Goal: Information Seeking & Learning: Learn about a topic

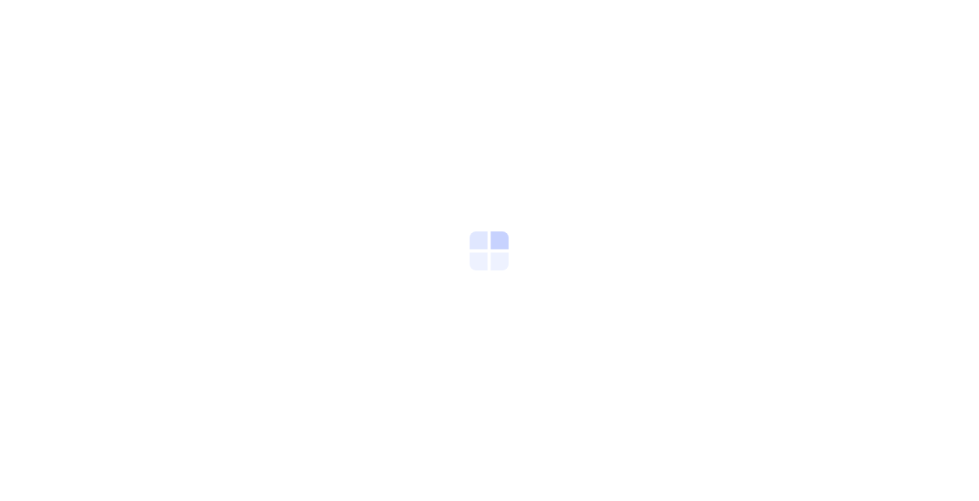
scroll to position [0, 11]
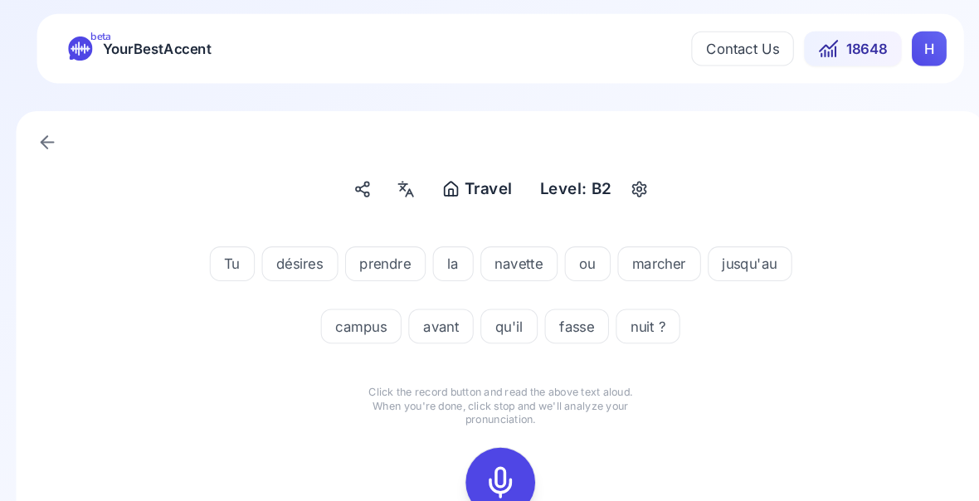
click at [481, 461] on icon at bounding box center [489, 461] width 33 height 33
click at [490, 453] on rect at bounding box center [489, 461] width 25 height 25
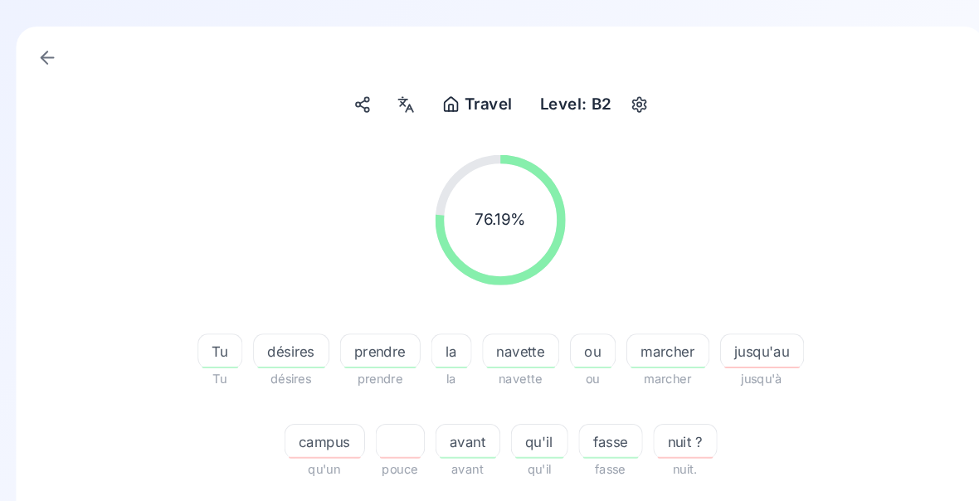
scroll to position [81, 0]
click at [740, 346] on div "jusqu'au" at bounding box center [739, 335] width 80 height 33
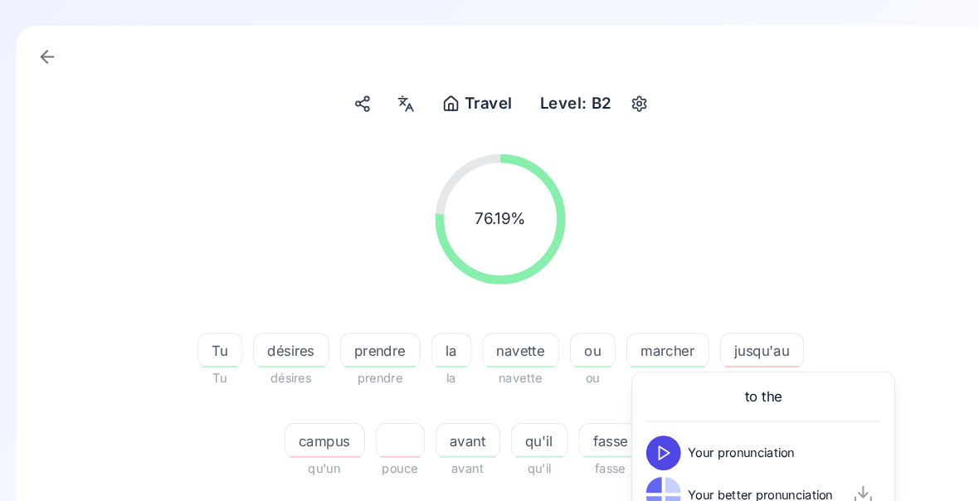
click at [837, 300] on div "76.19 % 76.19 % Tu Tu désires désires prendre prendre la la navette navette ou …" at bounding box center [489, 302] width 846 height 337
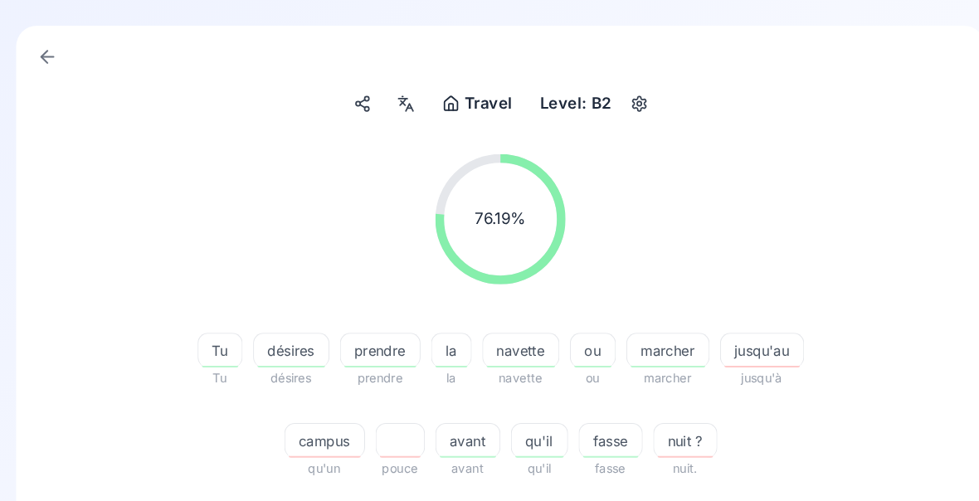
click at [583, 430] on span "fasse" at bounding box center [595, 422] width 60 height 20
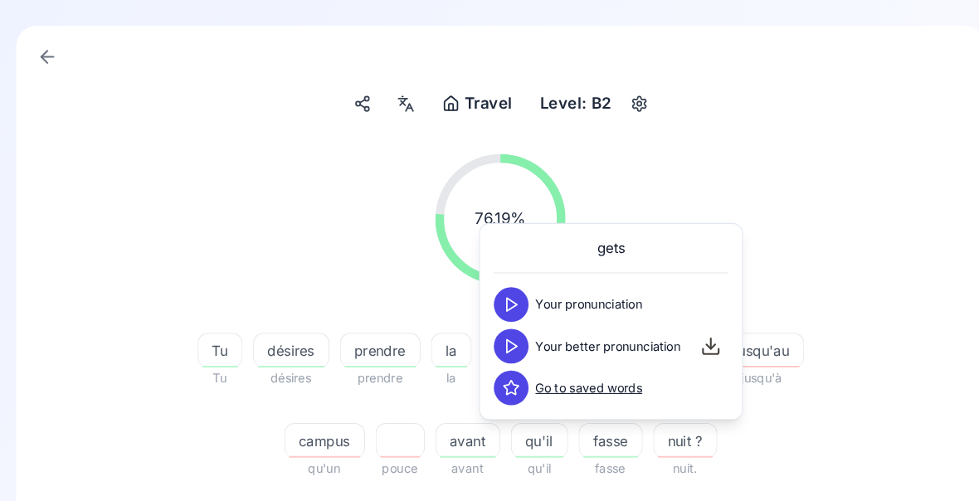
click at [790, 475] on div "76.19 % 76.19 % Tu Tu désires désires prendre prendre la la navette navette ou …" at bounding box center [489, 442] width 846 height 616
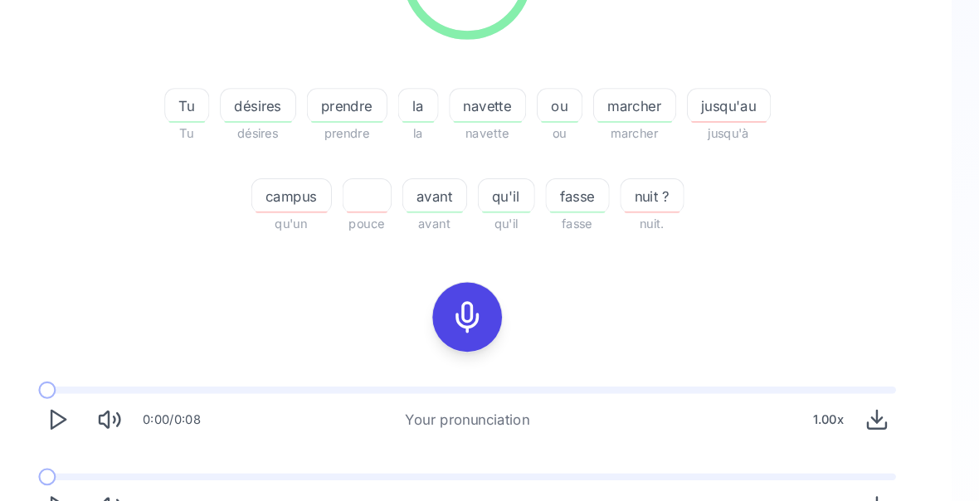
click at [86, 475] on icon "Play" at bounding box center [97, 483] width 23 height 23
click at [86, 489] on icon "Play" at bounding box center [97, 483] width 23 height 23
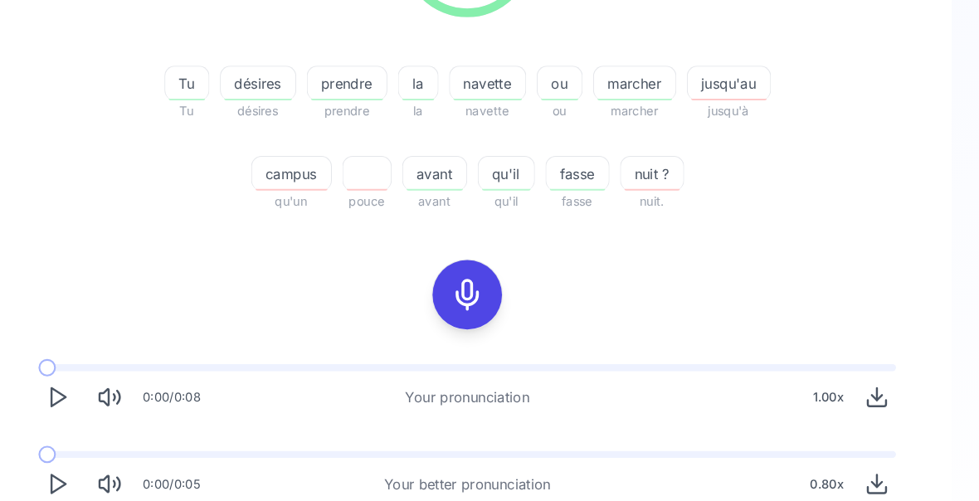
scroll to position [337, 0]
click at [566, 169] on span "fasse" at bounding box center [595, 167] width 60 height 20
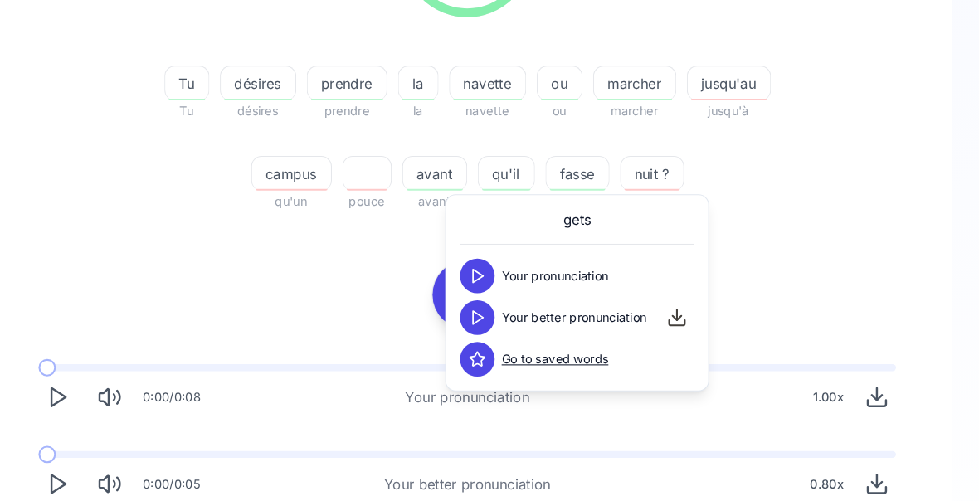
click at [785, 212] on div "76.19 % 76.19 % Tu Tu désires désires prendre prendre la la navette navette ou …" at bounding box center [489, 47] width 846 height 337
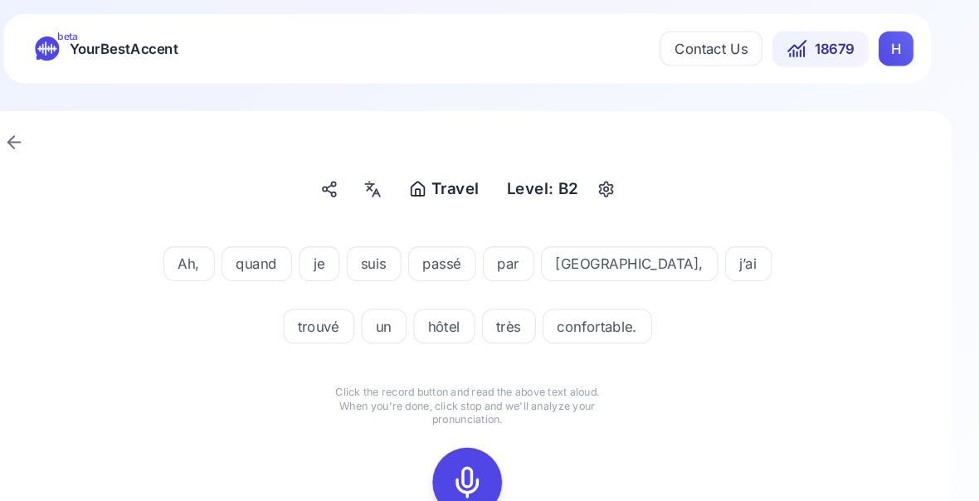
click at [473, 463] on icon at bounding box center [489, 461] width 33 height 33
click at [473, 470] on icon at bounding box center [489, 461] width 33 height 33
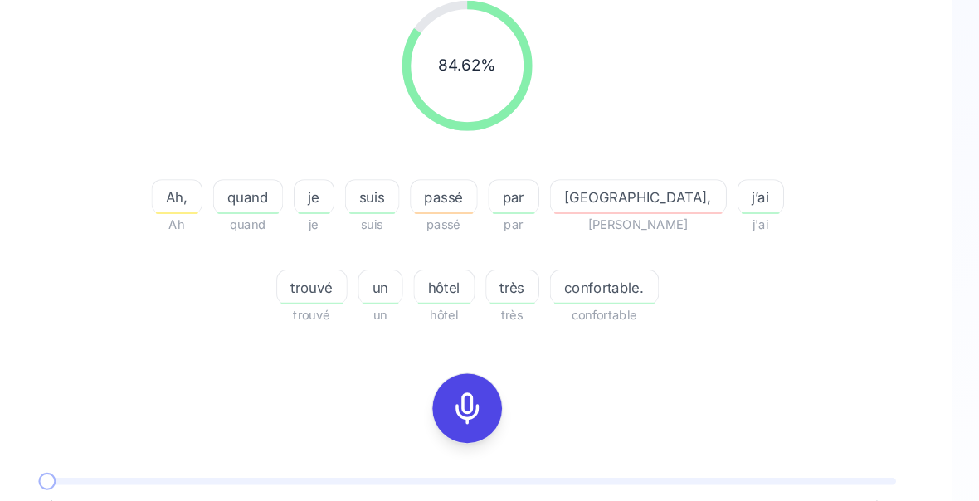
scroll to position [250, 0]
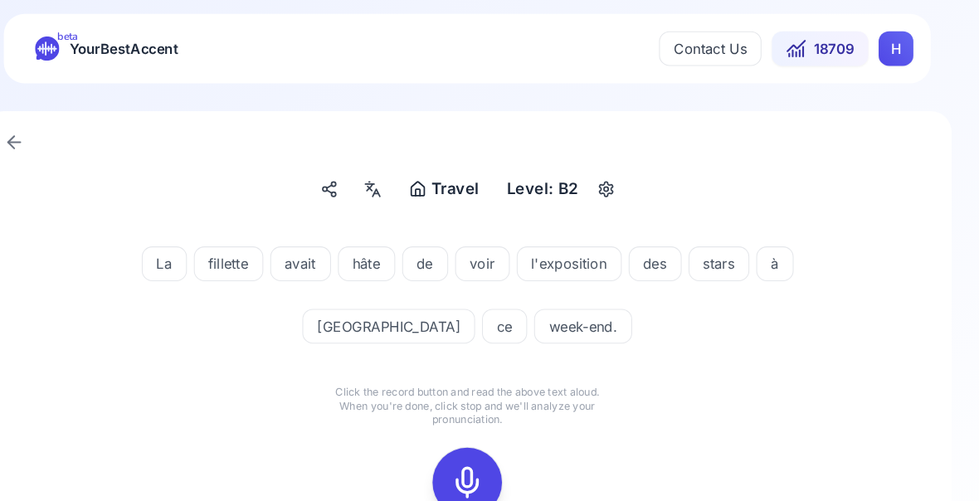
click at [473, 461] on icon at bounding box center [489, 461] width 33 height 33
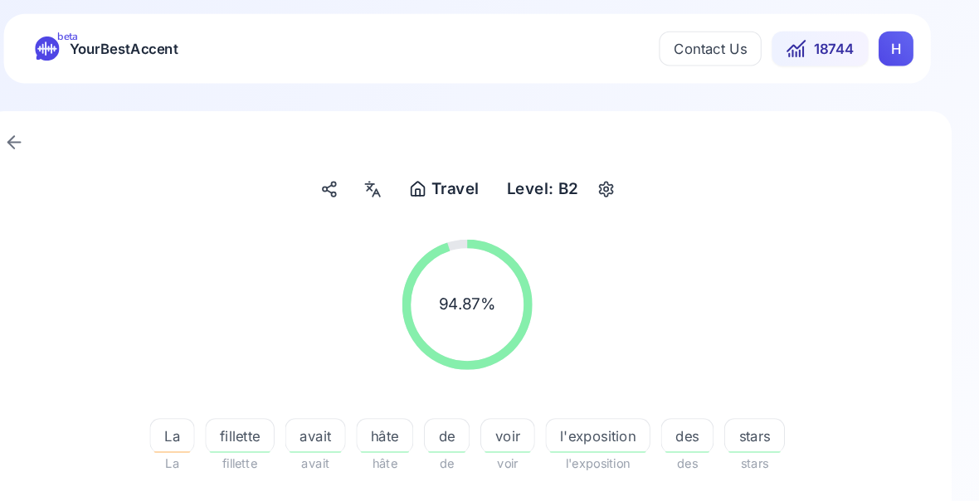
click at [384, 417] on span "hâte" at bounding box center [410, 417] width 53 height 20
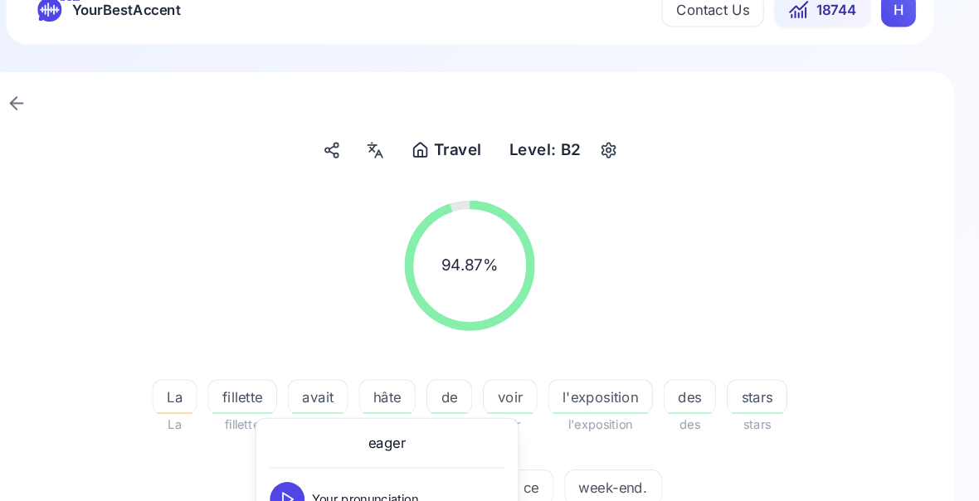
scroll to position [32, 0]
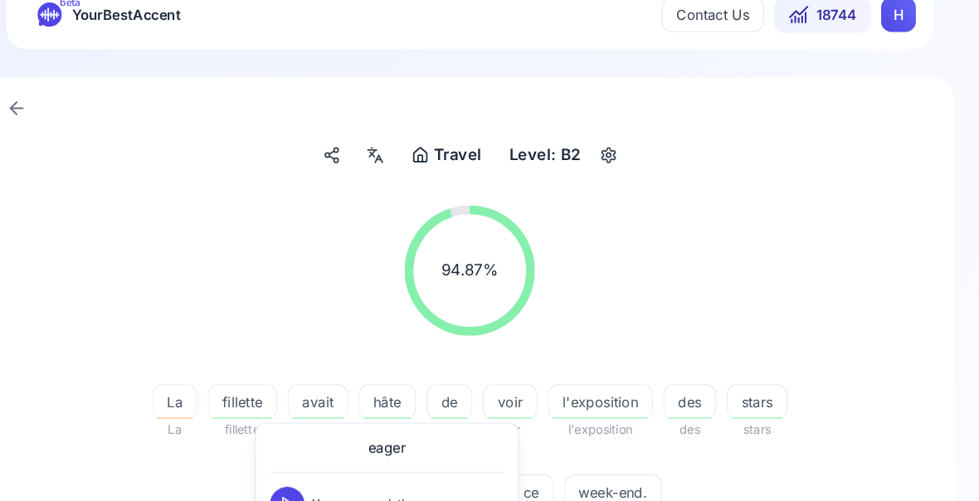
click at [747, 505] on div "La La fillette fillette avait avait hâte hâte de de voir voir l'exposition l'ex…" at bounding box center [489, 427] width 637 height 159
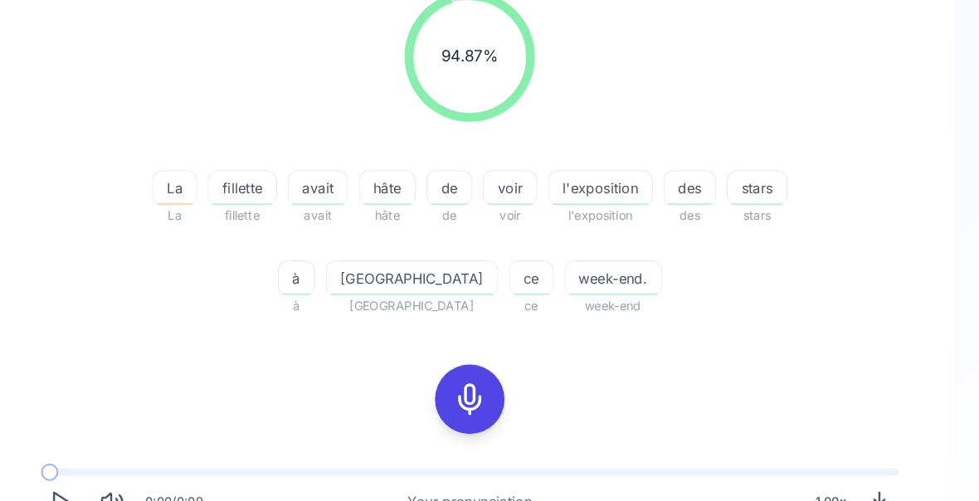
scroll to position [238, 0]
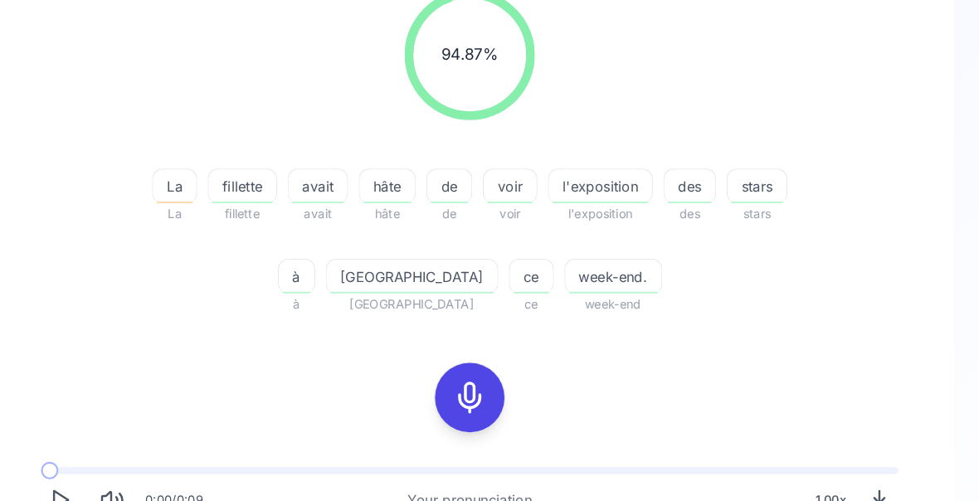
click at [736, 178] on span "stars" at bounding box center [764, 179] width 56 height 20
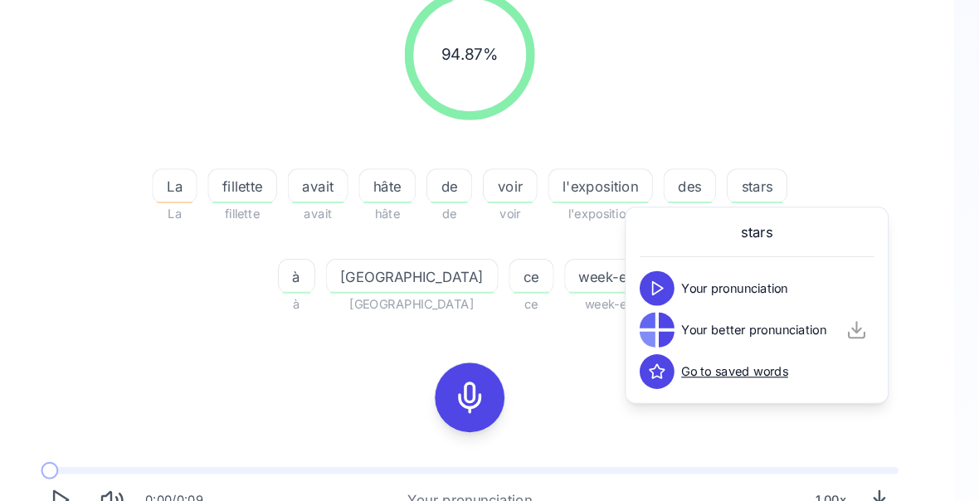
click at [850, 154] on div "94.87 % 94.87 % La La fillette fillette avait avait hâte hâte de de voir voir l…" at bounding box center [489, 146] width 846 height 337
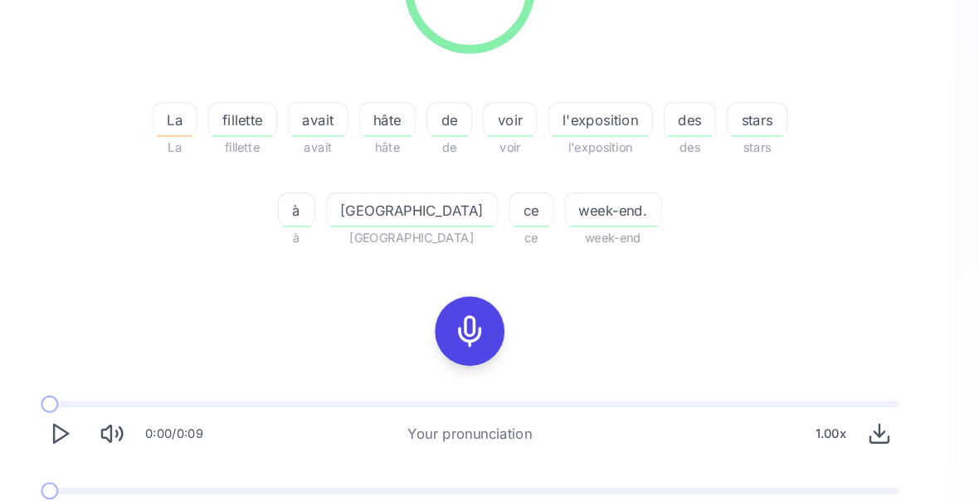
scroll to position [308, 0]
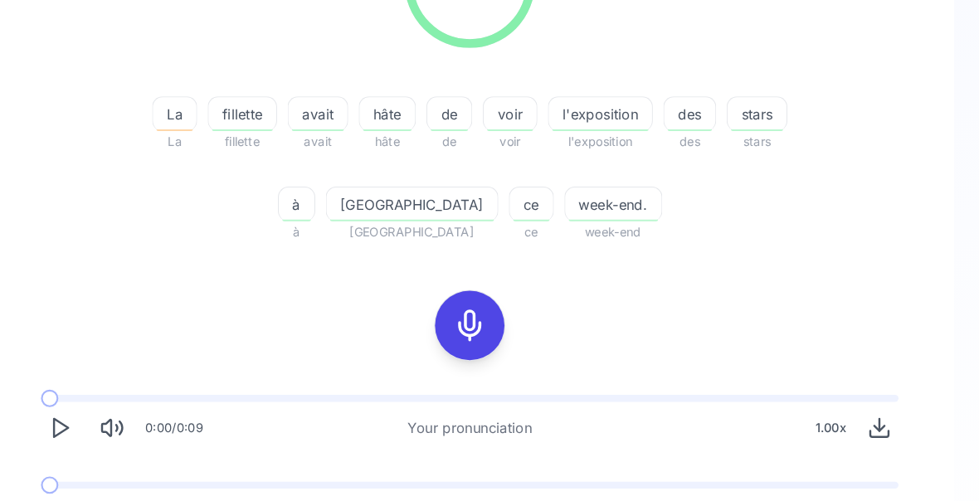
click at [86, 498] on icon "Play" at bounding box center [97, 491] width 23 height 23
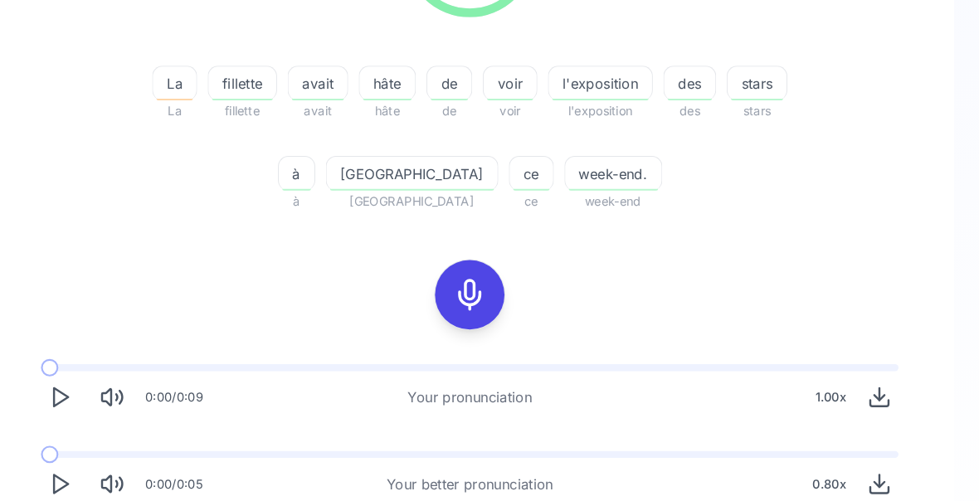
scroll to position [337, 0]
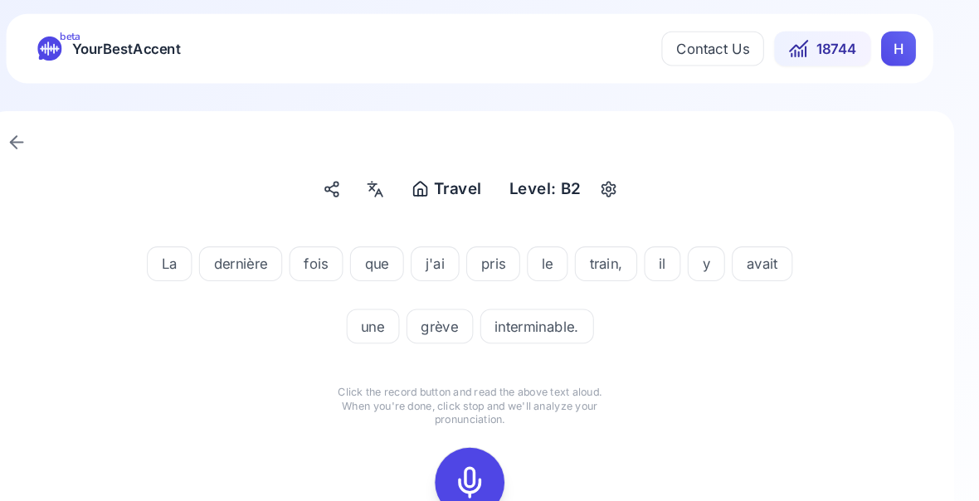
click at [473, 469] on icon at bounding box center [489, 461] width 33 height 33
click at [473, 457] on icon at bounding box center [489, 461] width 33 height 33
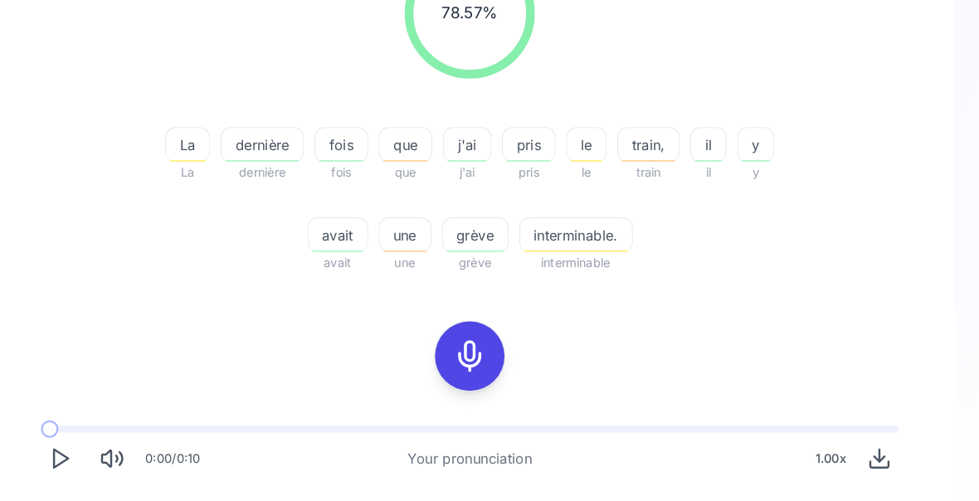
scroll to position [280, 0]
click at [909, 511] on div "Travel Travel Level: B2 78.57 % 78.57 % La La dernière dernière fois fois que q…" at bounding box center [490, 236] width 926 height 818
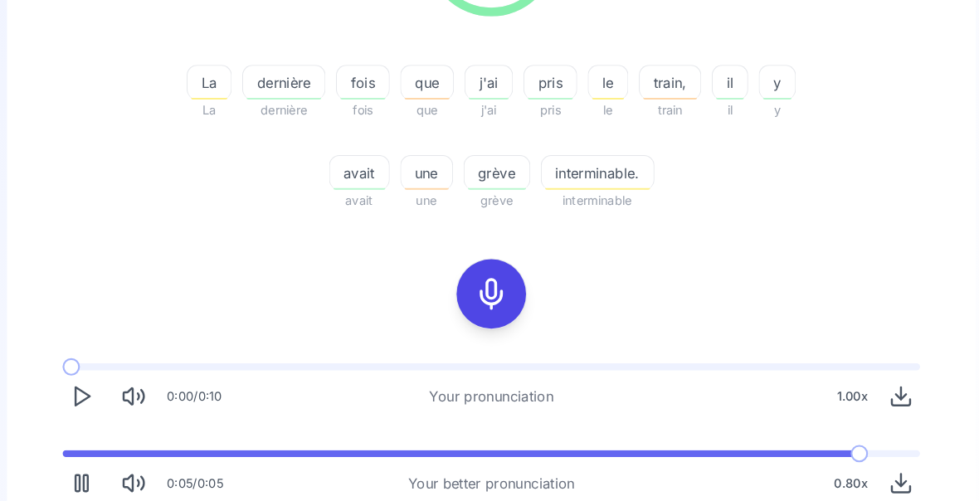
scroll to position [337, 0]
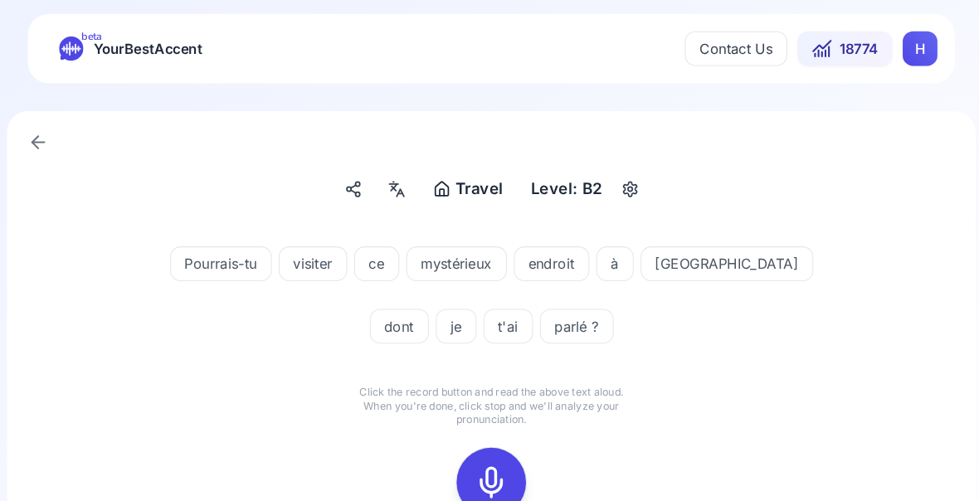
click at [475, 467] on icon at bounding box center [489, 461] width 33 height 33
click at [484, 461] on icon at bounding box center [489, 461] width 33 height 33
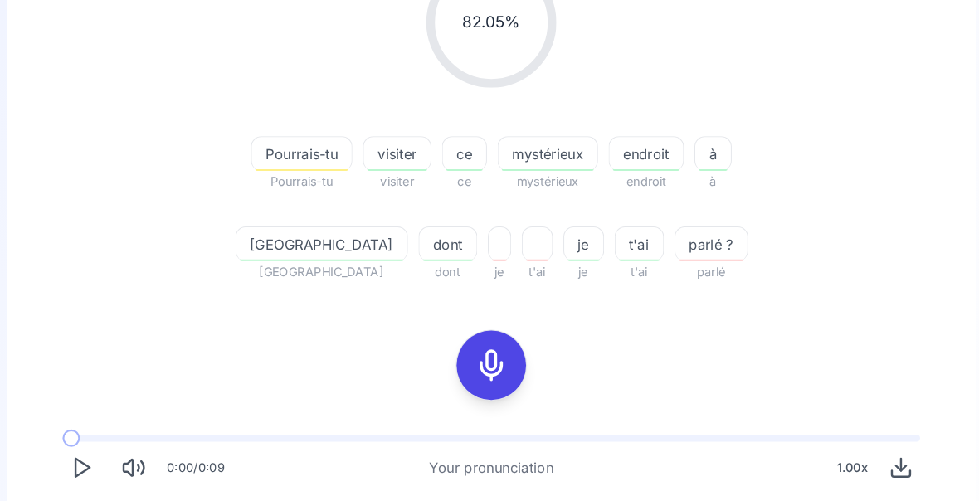
scroll to position [271, 0]
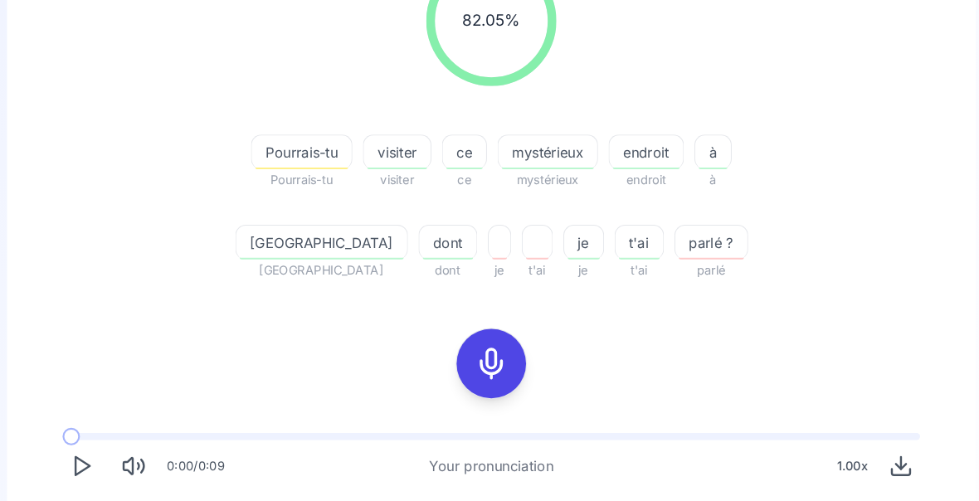
click at [261, 153] on span "Pourrais-tu" at bounding box center [308, 146] width 95 height 20
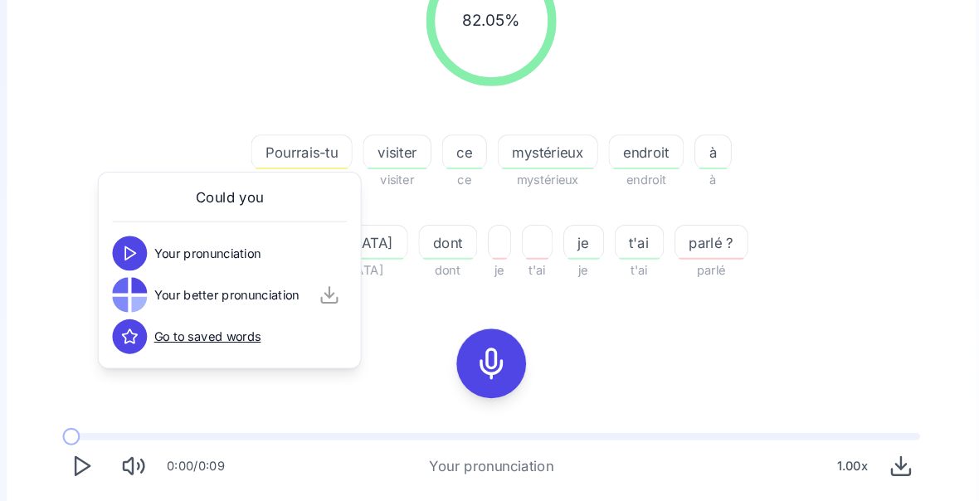
click at [783, 285] on div "82.05 % 82.05 % Pourrais-tu Pourrais-tu visiter visiter ce ce mystérieux mystér…" at bounding box center [489, 252] width 846 height 616
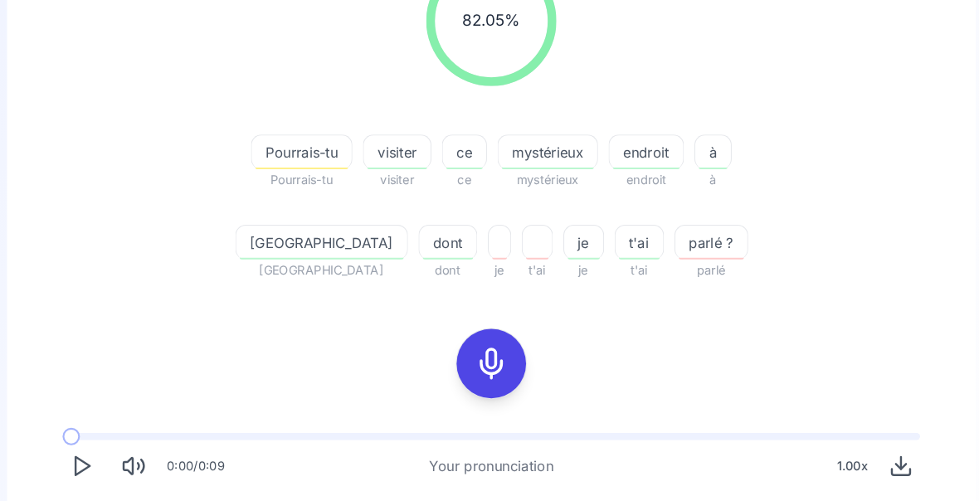
click at [476, 215] on div "dont" at bounding box center [448, 231] width 56 height 33
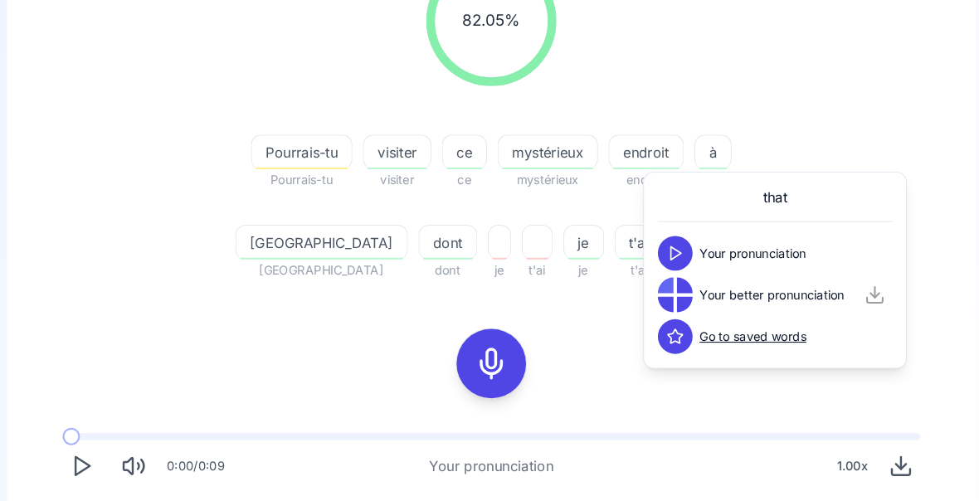
click at [571, 331] on div "82.05 % 82.05 % Pourrais-tu Pourrais-tu visiter visiter ce ce mystérieux mystér…" at bounding box center [489, 252] width 846 height 616
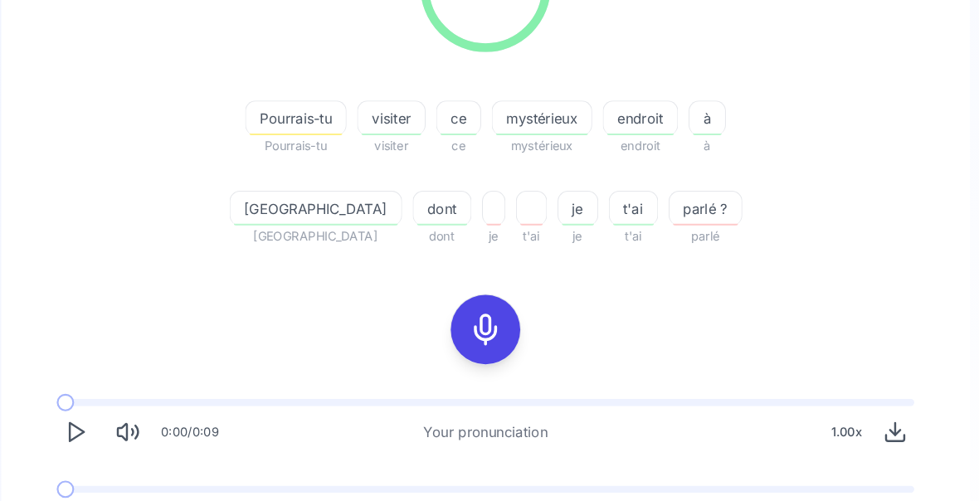
scroll to position [304, 0]
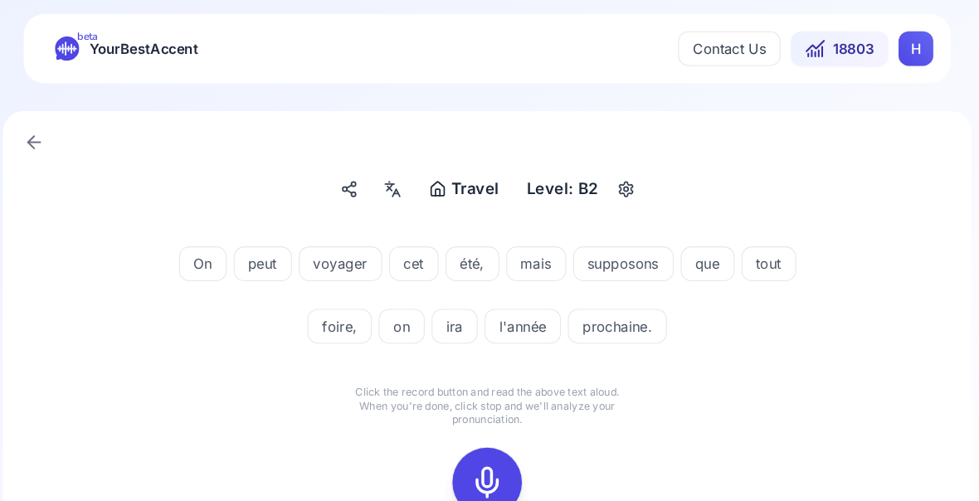
click at [473, 457] on icon at bounding box center [489, 461] width 33 height 33
click at [473, 461] on icon at bounding box center [489, 461] width 33 height 33
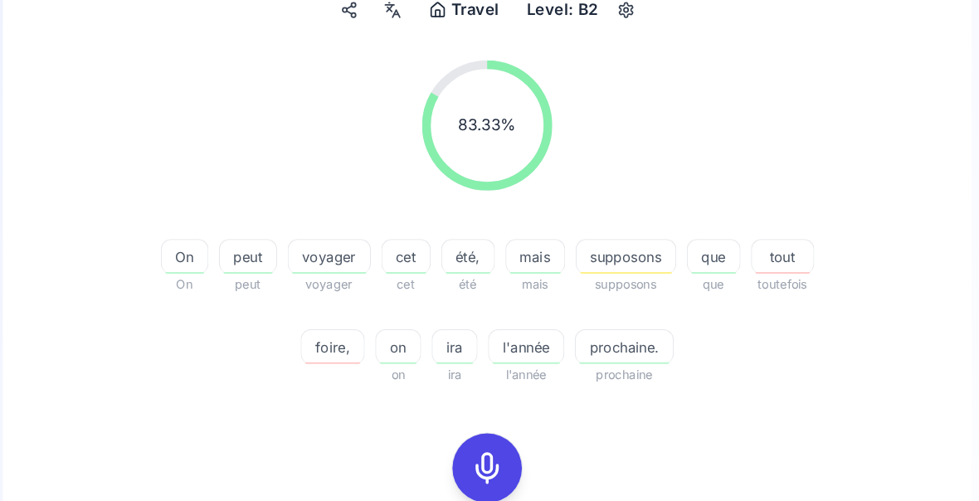
scroll to position [175, 0]
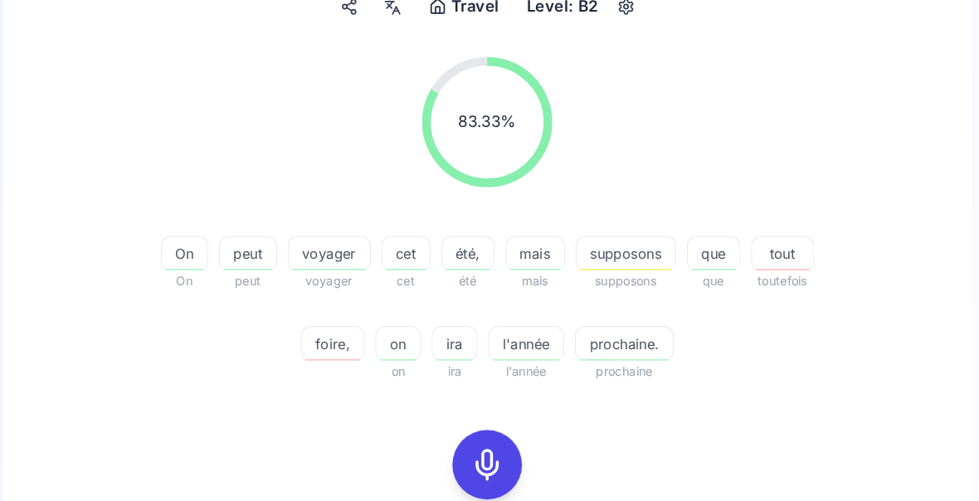
click at [602, 251] on span "supposons" at bounding box center [622, 242] width 95 height 20
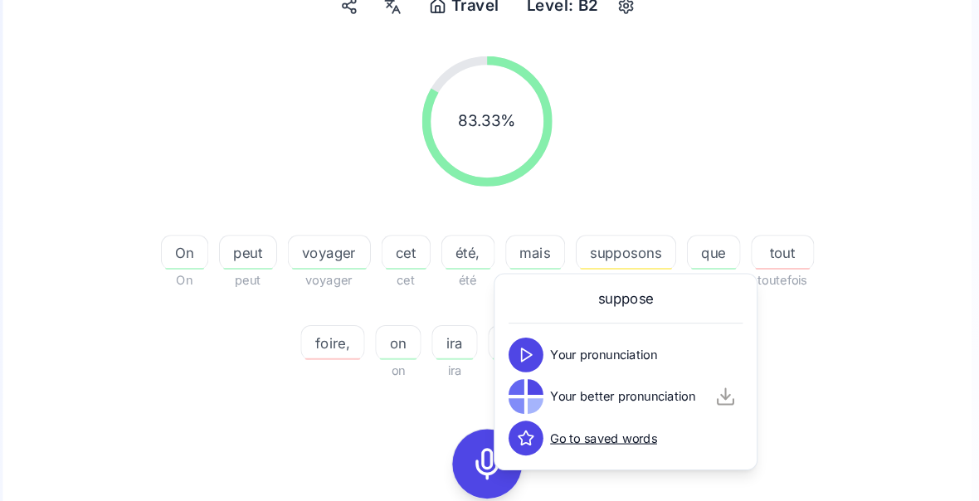
click at [832, 370] on div "83.33 % 83.33 % On On peut peut voyager voyager cet cet été, été mais mais supp…" at bounding box center [489, 209] width 846 height 337
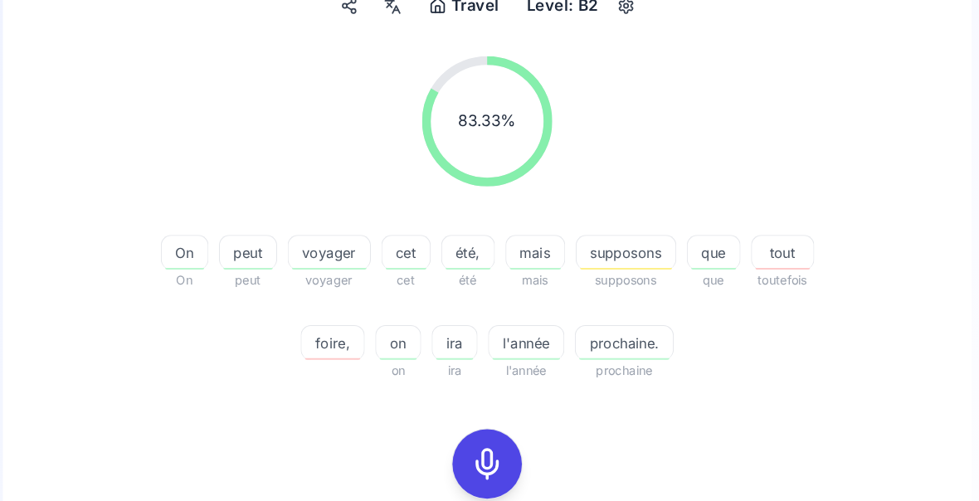
click at [758, 252] on div "tout" at bounding box center [772, 241] width 61 height 33
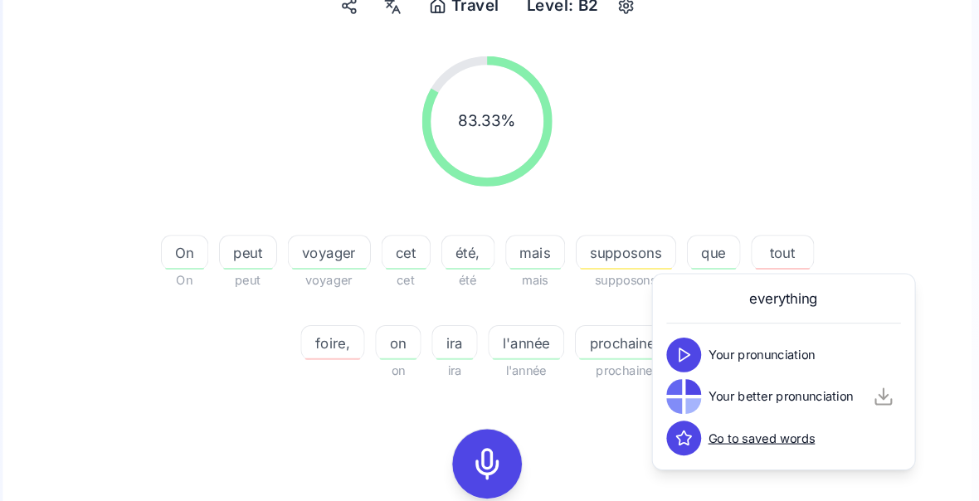
click at [857, 218] on div "83.33 % 83.33 % On On peut peut voyager voyager cet cet été, été mais mais supp…" at bounding box center [489, 209] width 846 height 337
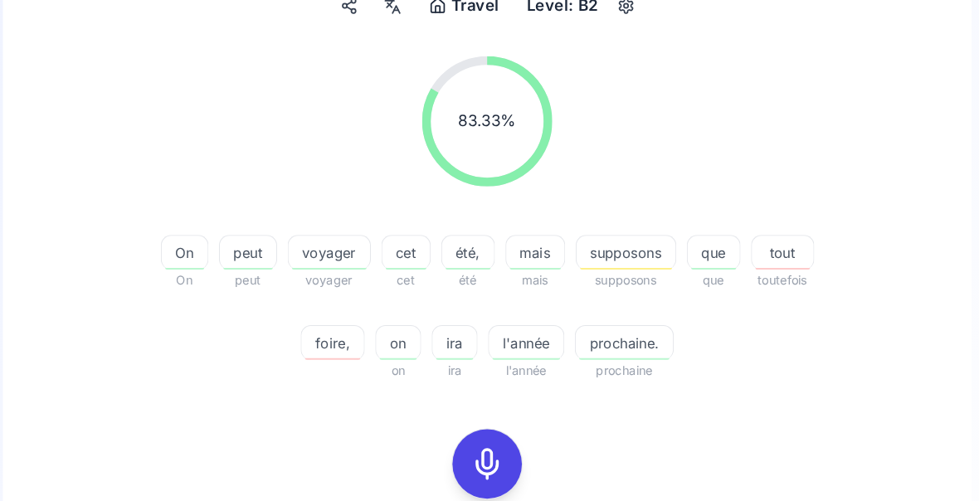
click at [334, 334] on span "foire," at bounding box center [342, 329] width 60 height 20
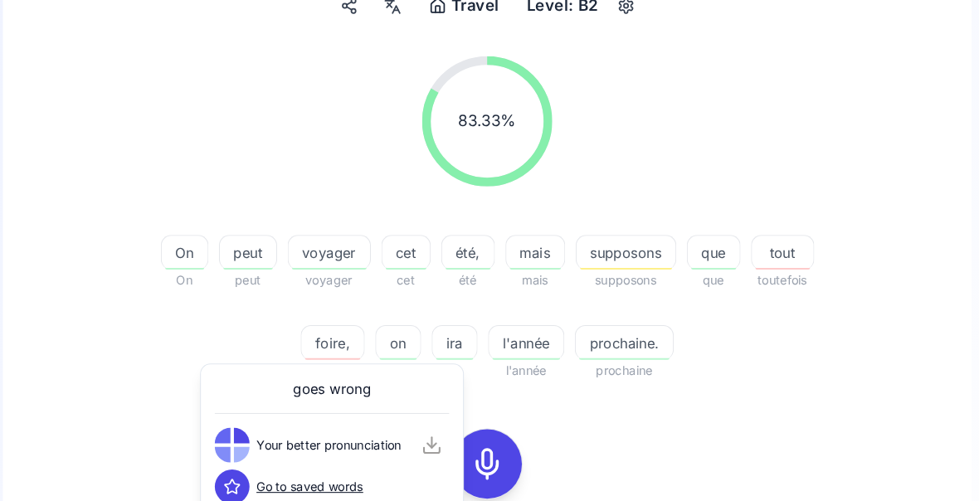
click at [797, 392] on div "83.33 % 83.33 % On On peut peut voyager voyager cet cet été, été mais mais supp…" at bounding box center [489, 349] width 846 height 616
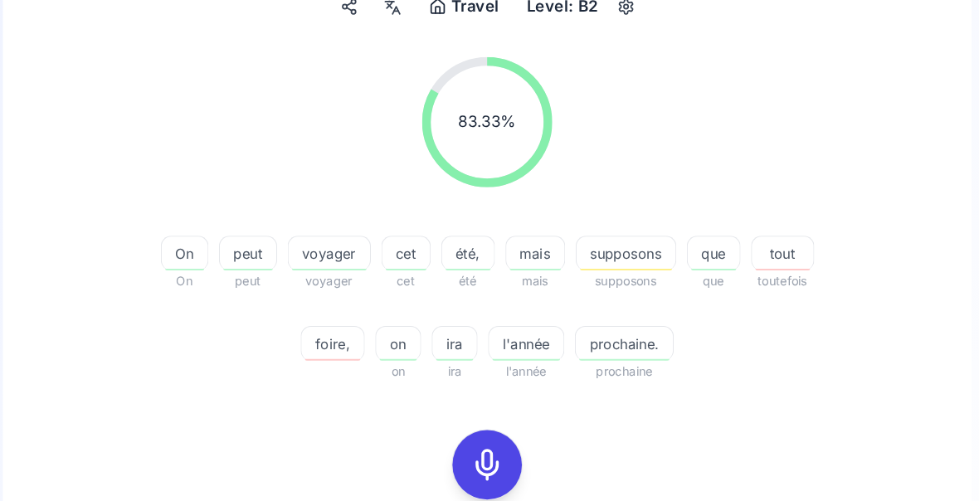
click at [315, 339] on div "foire," at bounding box center [341, 327] width 61 height 33
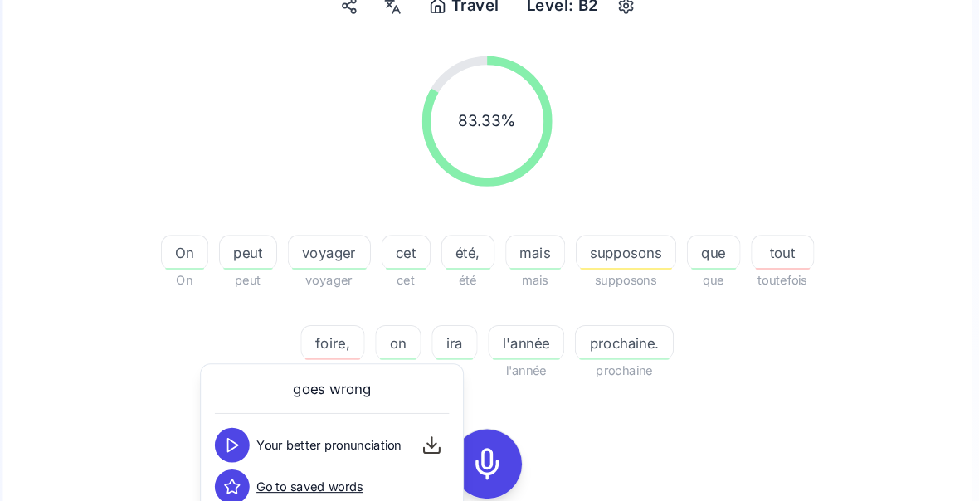
click at [230, 435] on button at bounding box center [246, 425] width 33 height 33
click at [822, 422] on div "83.33 % 83.33 % On On peut peut voyager voyager cet cet été, été mais mais supp…" at bounding box center [489, 349] width 846 height 616
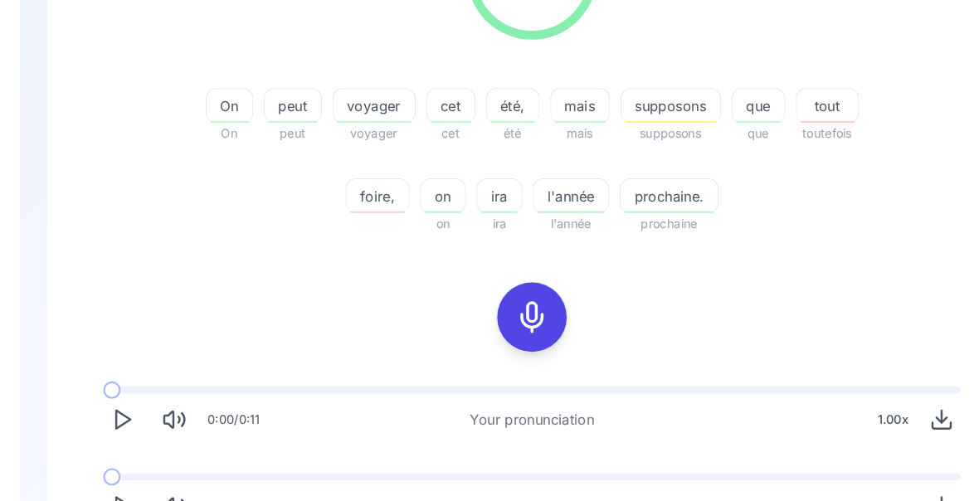
scroll to position [314, 0]
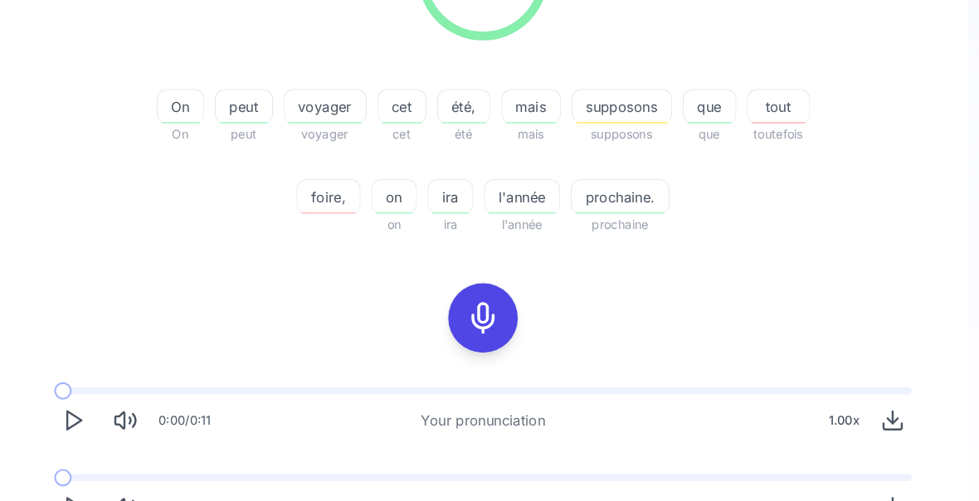
click at [86, 493] on icon "Play" at bounding box center [97, 485] width 23 height 23
click at [86, 485] on icon "Play" at bounding box center [97, 485] width 23 height 23
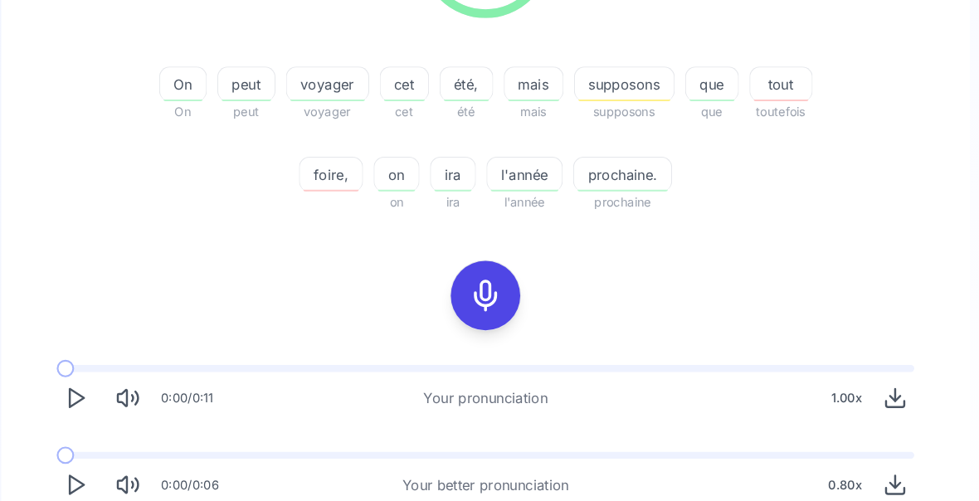
scroll to position [337, 0]
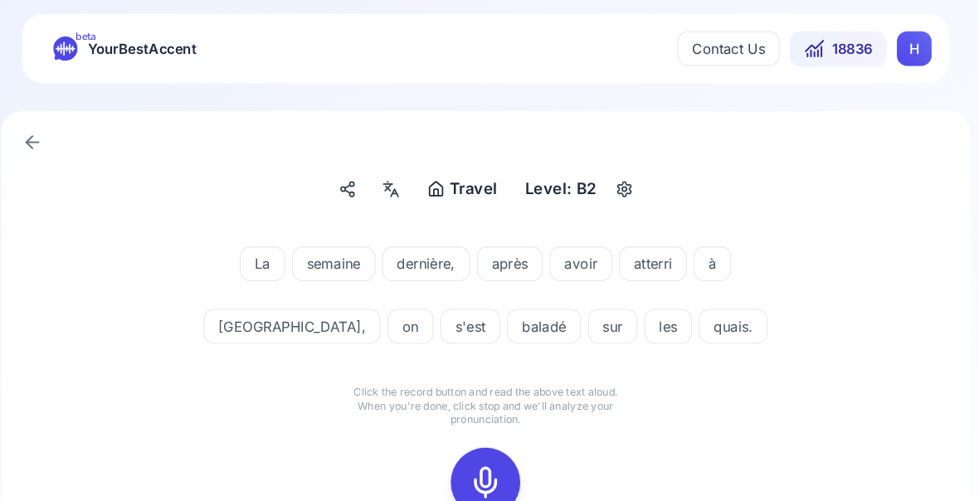
click at [473, 460] on icon at bounding box center [489, 461] width 33 height 33
click at [477, 453] on rect at bounding box center [489, 461] width 25 height 25
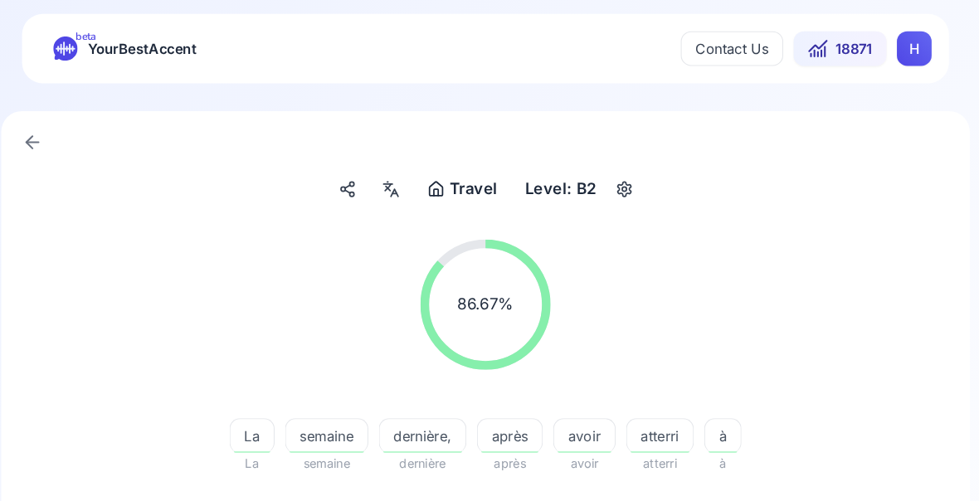
click at [685, 498] on span "quais." at bounding box center [717, 504] width 64 height 20
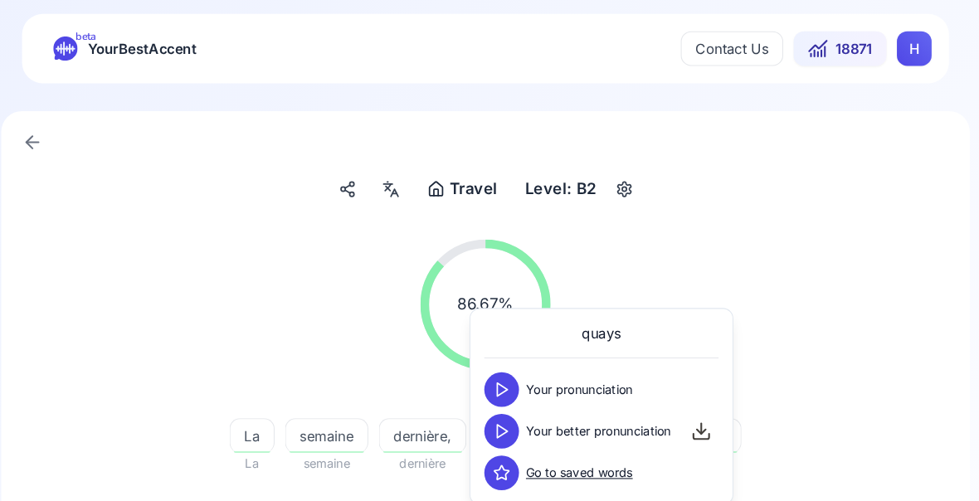
click at [497, 420] on icon at bounding box center [505, 412] width 17 height 17
click at [856, 409] on div "86.67 % 86.67 % La La semaine semaine dernière, dernière après après avoir avoi…" at bounding box center [489, 384] width 846 height 337
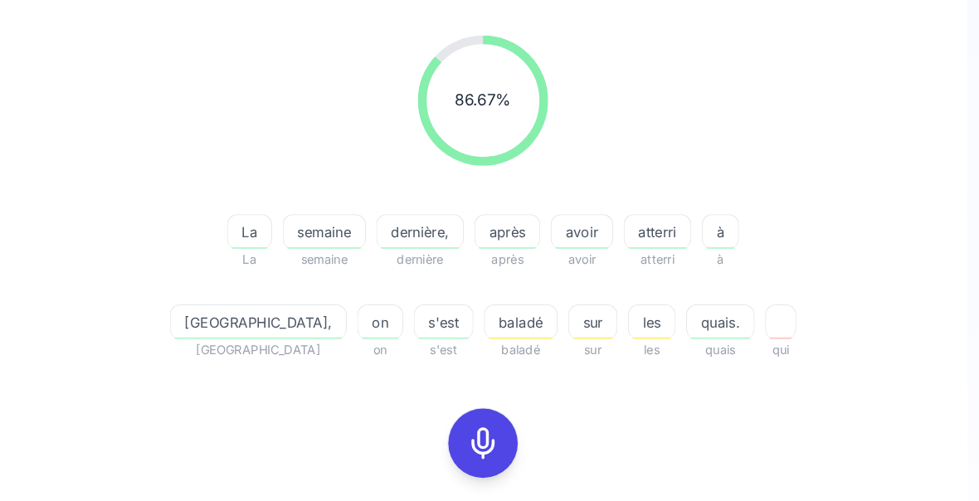
scroll to position [196, 0]
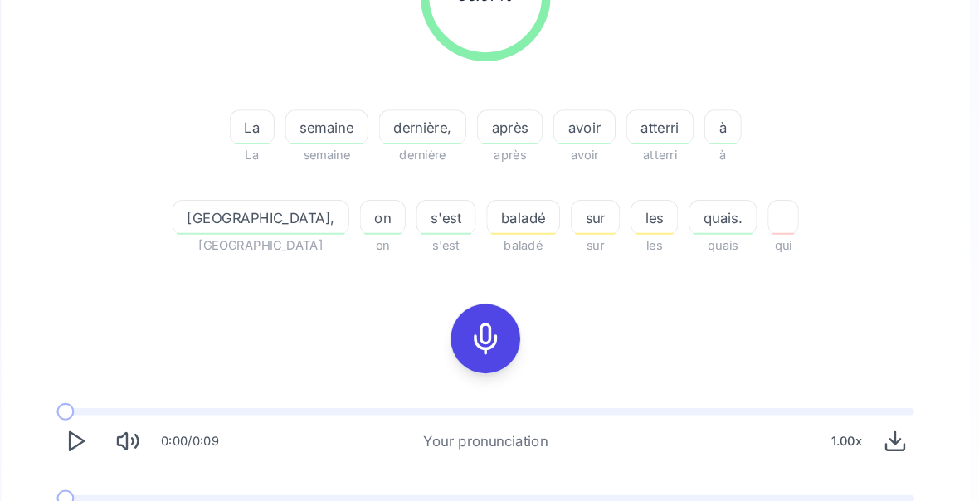
scroll to position [293, 0]
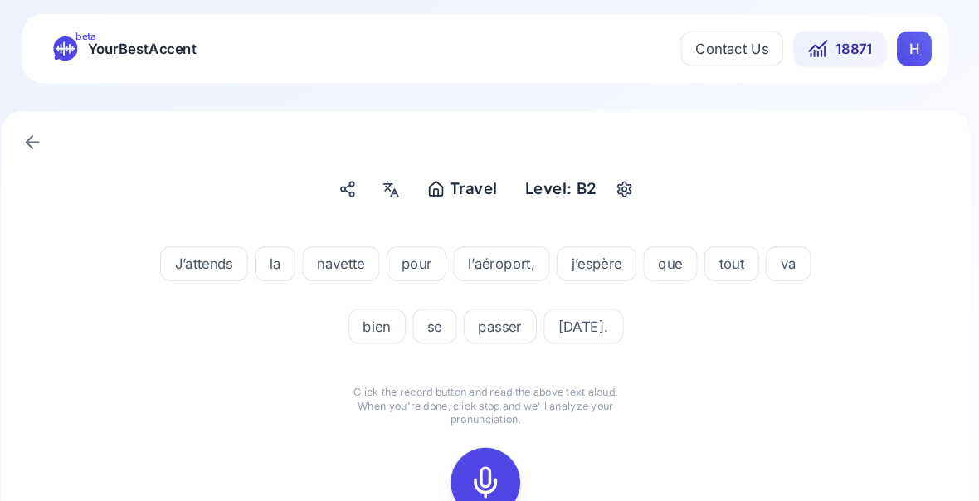
click at [473, 463] on icon at bounding box center [489, 461] width 33 height 33
click at [473, 461] on icon at bounding box center [489, 461] width 33 height 33
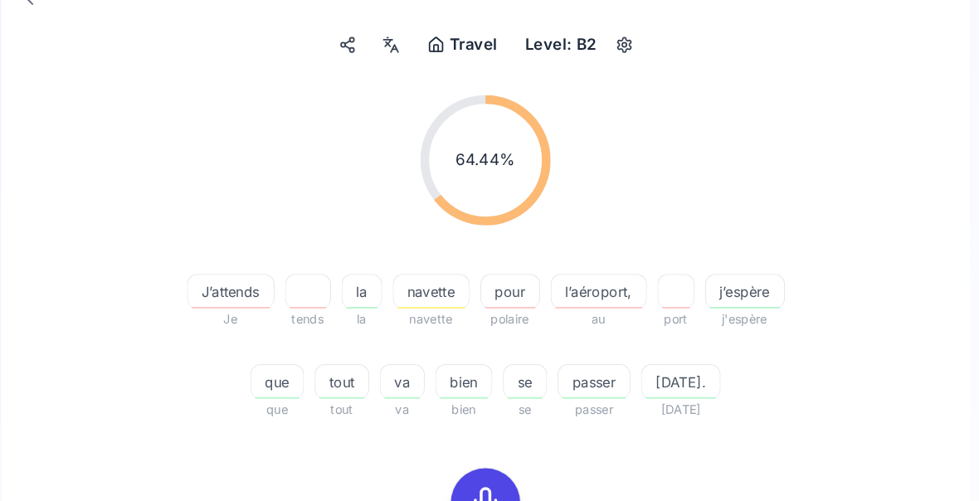
scroll to position [147, 0]
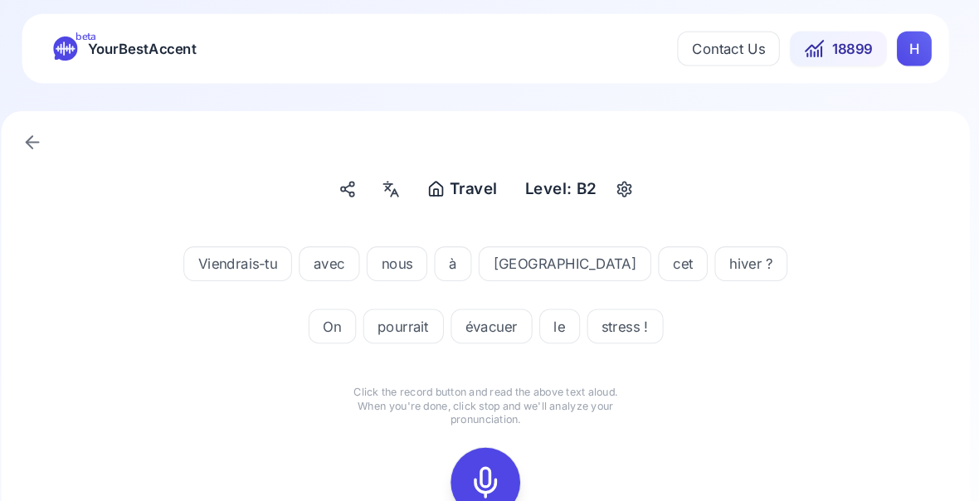
click at [473, 463] on icon at bounding box center [489, 461] width 33 height 33
click at [475, 448] on icon at bounding box center [489, 461] width 33 height 33
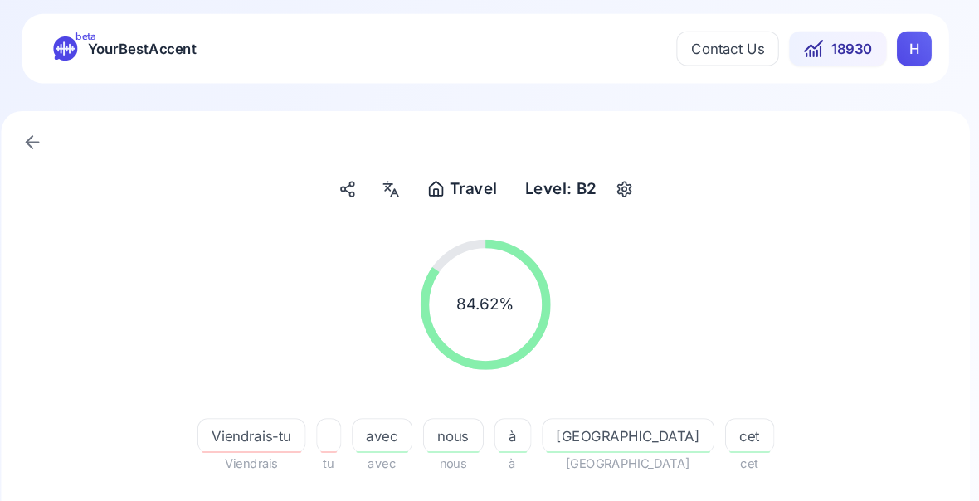
click at [497, 511] on span "évacuer" at bounding box center [535, 504] width 76 height 20
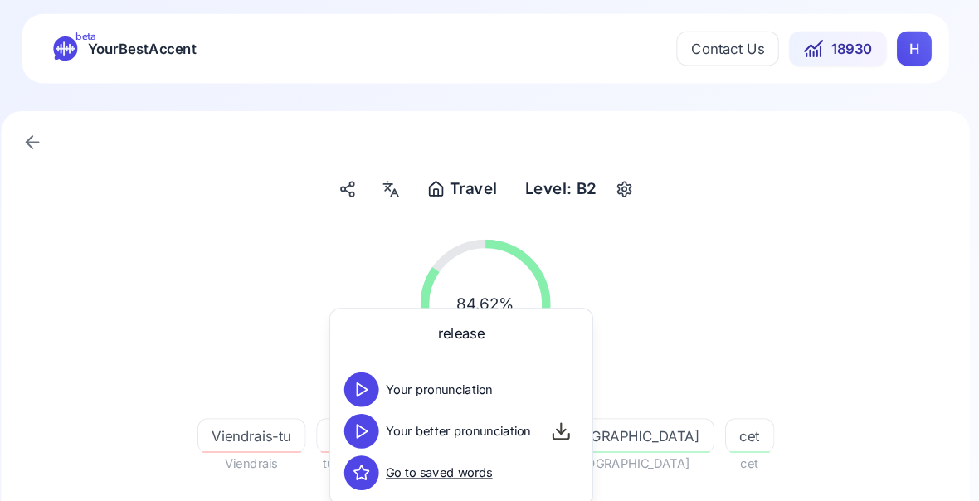
click at [363, 417] on icon at bounding box center [371, 412] width 17 height 17
click at [838, 500] on div "84.62 % 84.62 % Viendrais-tu Viendrais tu avec avec nous nous à à [GEOGRAPHIC_D…" at bounding box center [489, 384] width 846 height 337
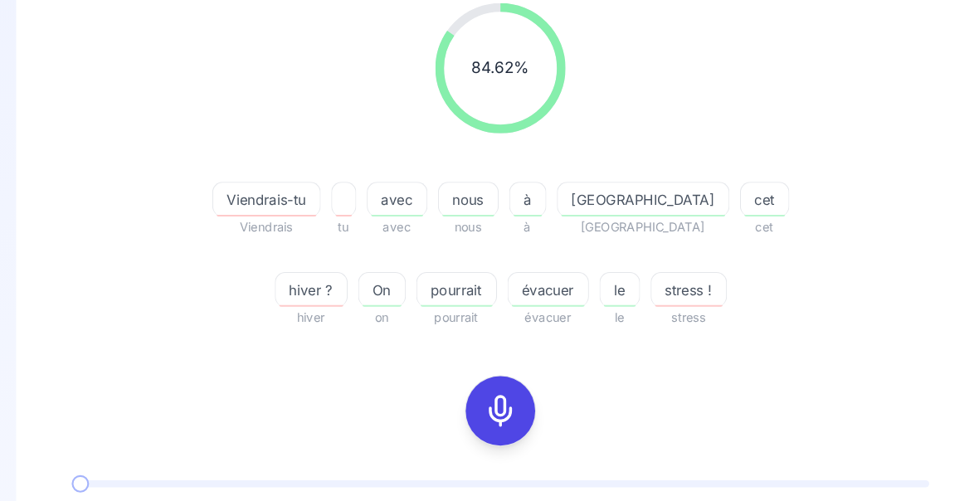
scroll to position [228, 0]
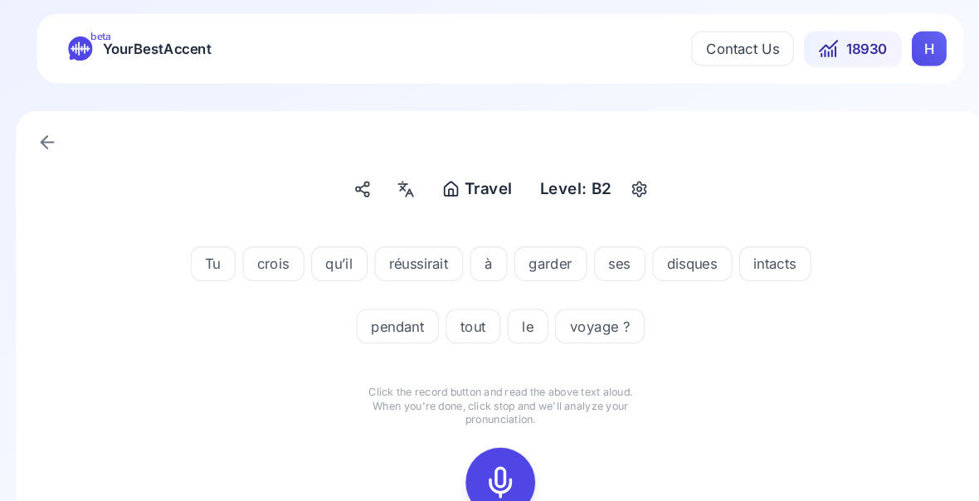
click at [477, 462] on icon at bounding box center [489, 461] width 33 height 33
click at [481, 465] on icon at bounding box center [489, 461] width 33 height 33
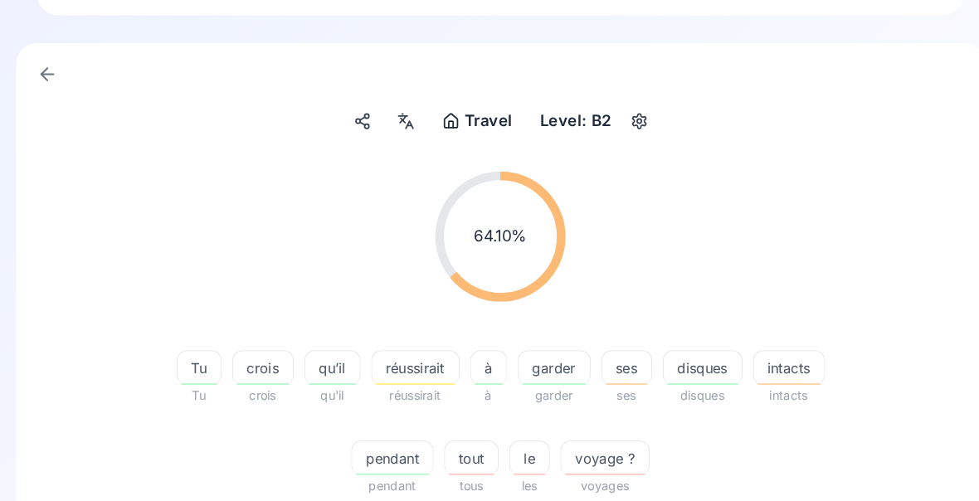
scroll to position [72, 0]
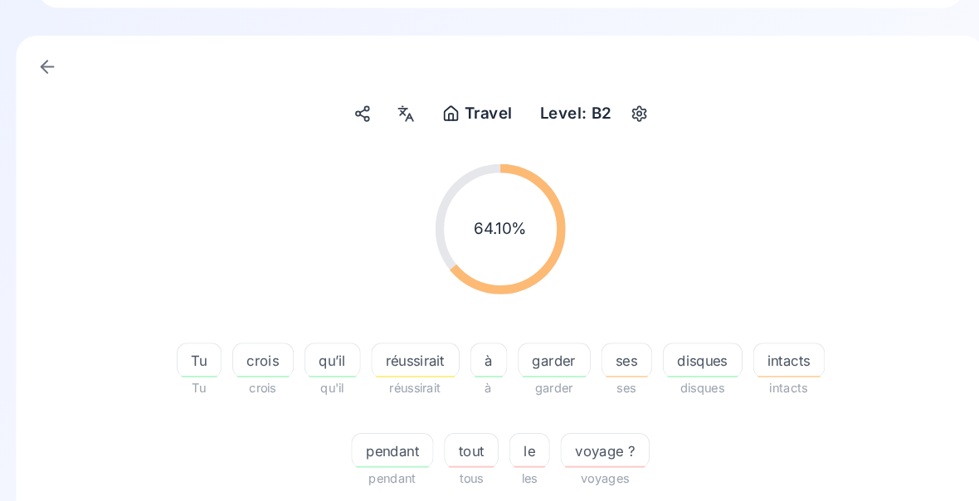
click at [756, 352] on span "intacts" at bounding box center [765, 345] width 67 height 20
click at [663, 485] on icon at bounding box center [671, 482] width 17 height 17
click at [855, 288] on div "64.10 % 64.10 %" at bounding box center [489, 219] width 846 height 151
click at [403, 347] on span "réussirait" at bounding box center [408, 345] width 83 height 20
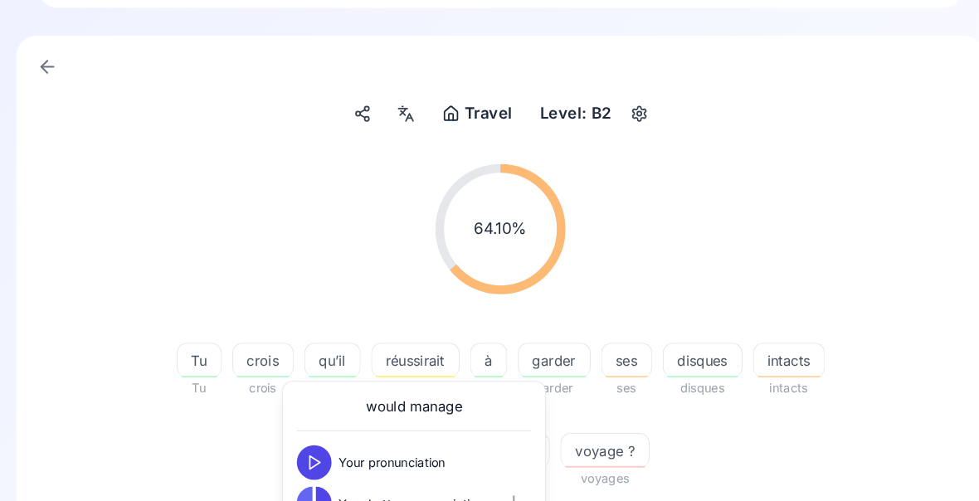
click at [810, 487] on div "64.10 % 64.10 % Tu Tu crois crois qu’il qu'il réussirait réussirait à à garder …" at bounding box center [489, 452] width 846 height 616
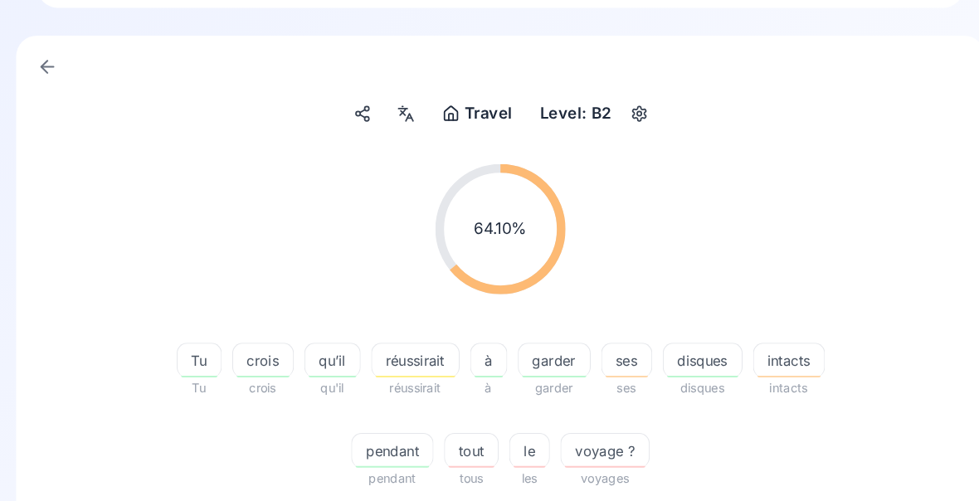
click at [522, 351] on span "garder" at bounding box center [541, 345] width 68 height 20
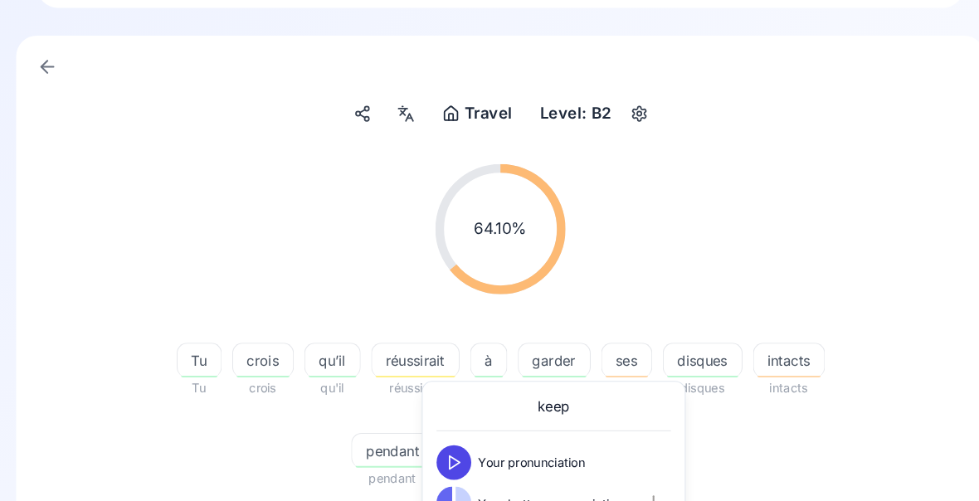
click at [830, 472] on div "64.10 % 64.10 % Tu Tu crois crois qu’il qu'il réussirait réussirait à à garder …" at bounding box center [489, 312] width 846 height 337
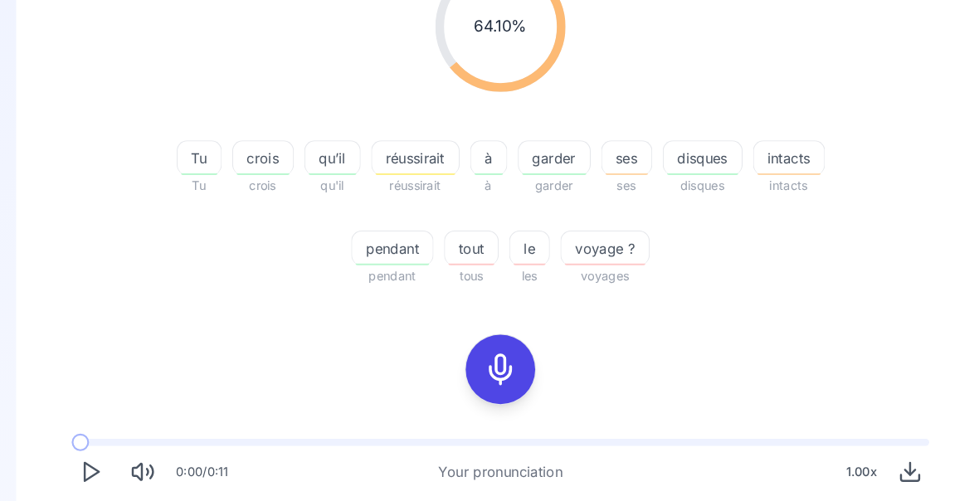
scroll to position [284, 0]
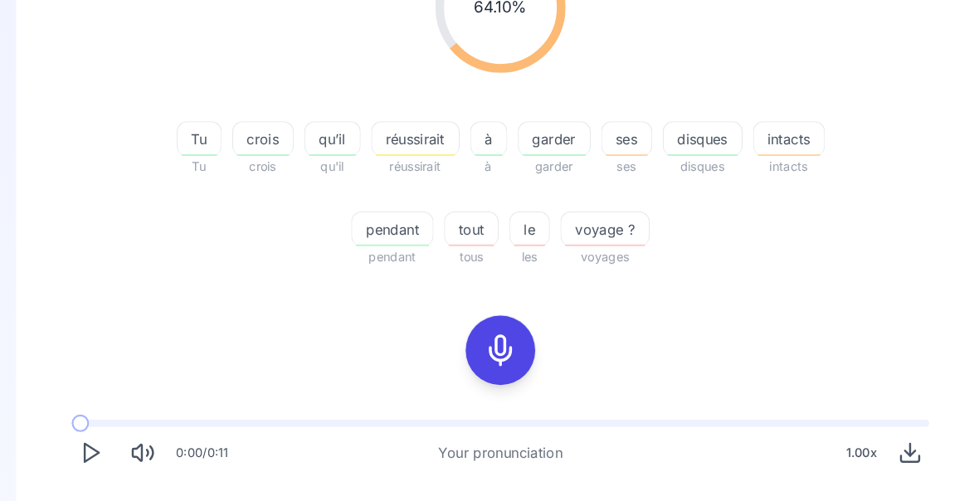
click at [406, 142] on span "réussirait" at bounding box center [408, 134] width 83 height 20
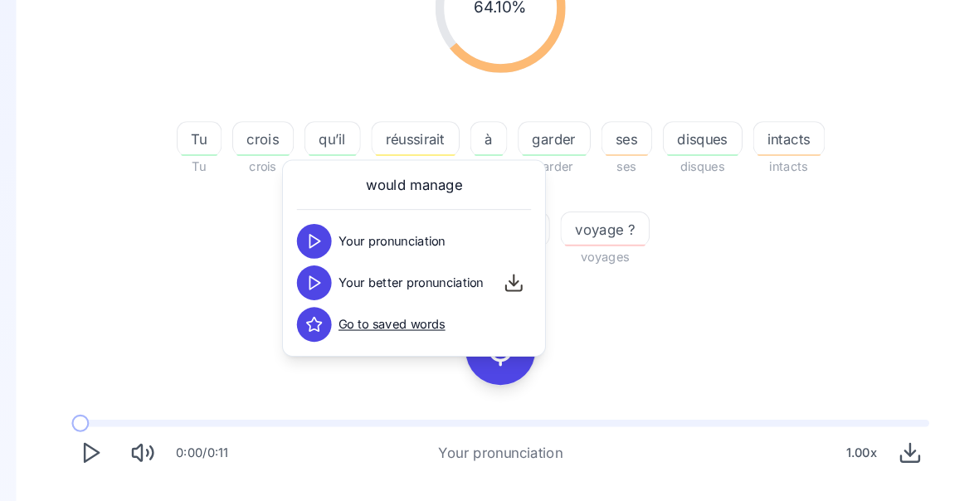
click at [306, 272] on icon at bounding box center [311, 270] width 17 height 17
click at [816, 308] on div "64.10 % 64.10 % Tu Tu crois crois qu’il qu'il réussirait réussirait à à garder …" at bounding box center [489, 240] width 846 height 616
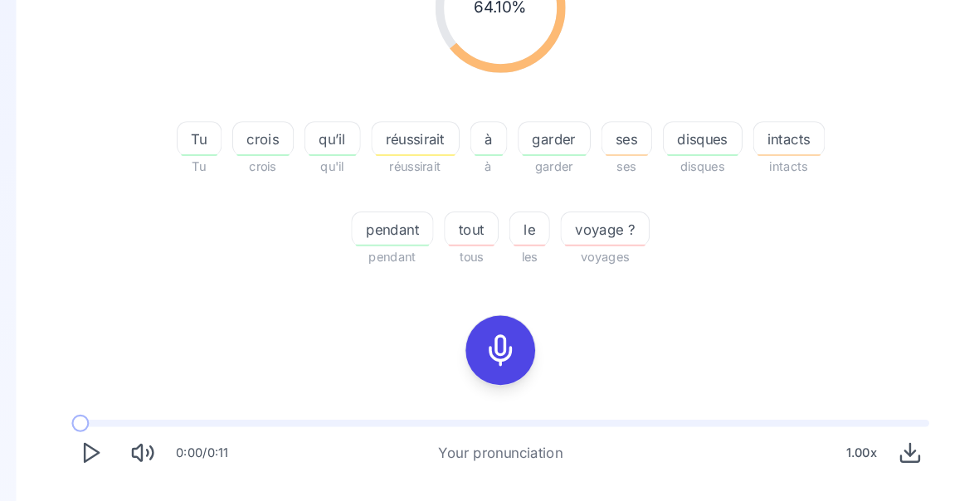
click at [478, 331] on icon at bounding box center [489, 335] width 33 height 33
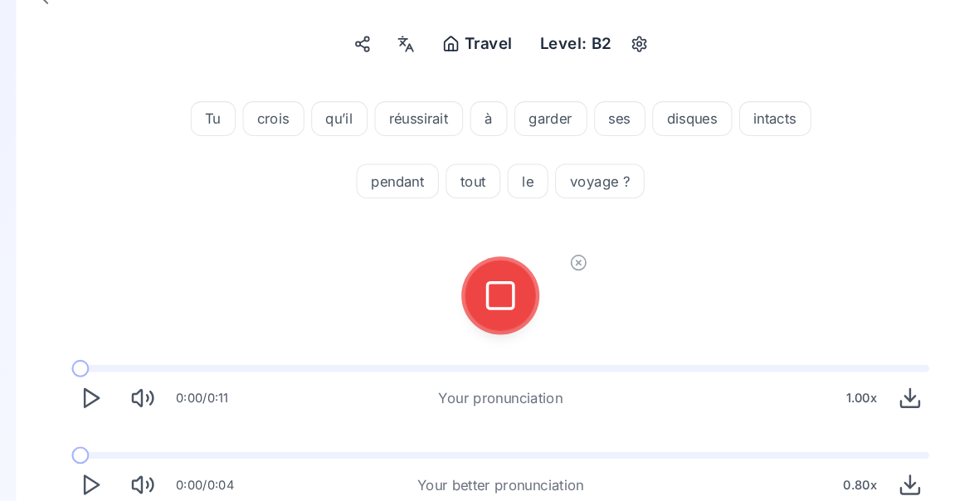
scroll to position [139, 0]
click at [477, 280] on icon at bounding box center [489, 282] width 33 height 33
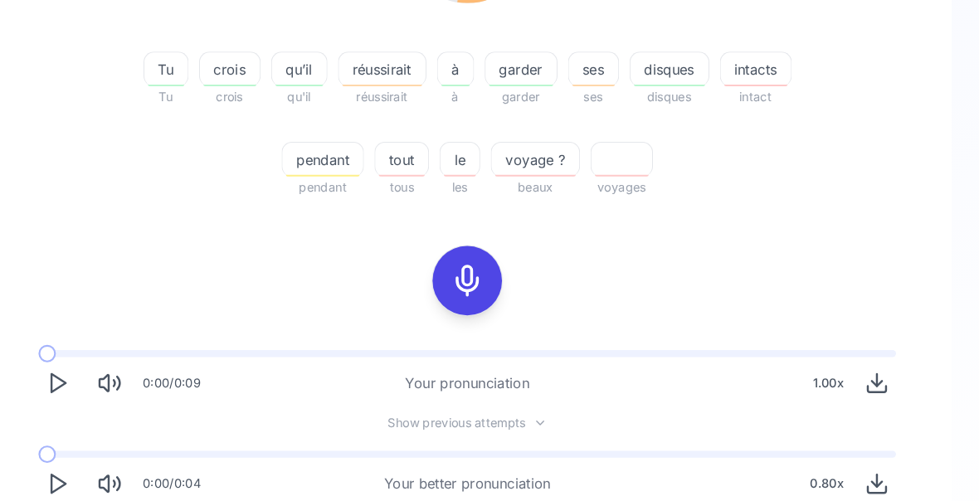
scroll to position [350, 0]
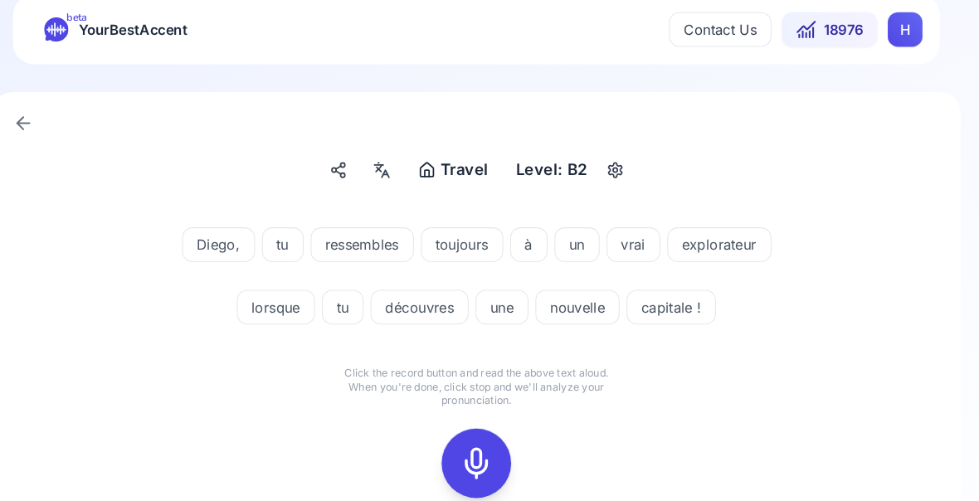
scroll to position [18, 0]
click at [477, 431] on rect at bounding box center [489, 443] width 25 height 25
click at [473, 448] on icon at bounding box center [489, 443] width 33 height 33
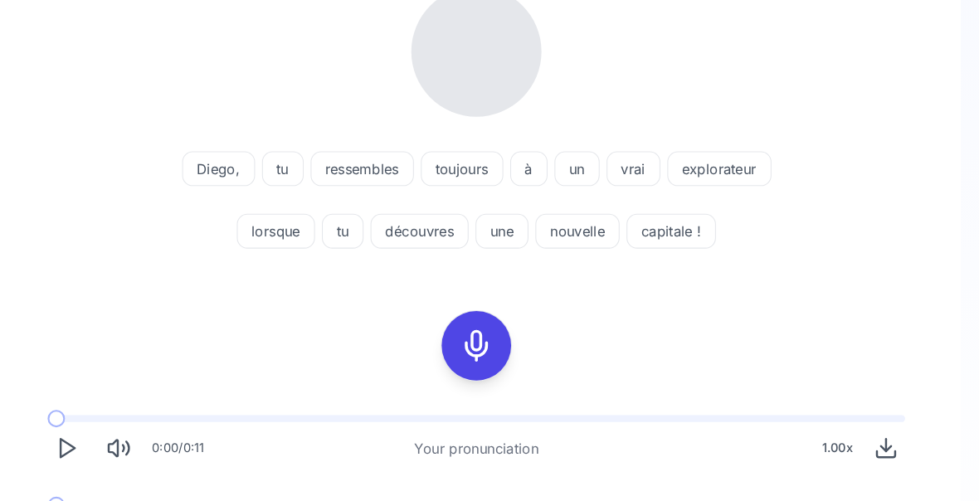
scroll to position [242, 0]
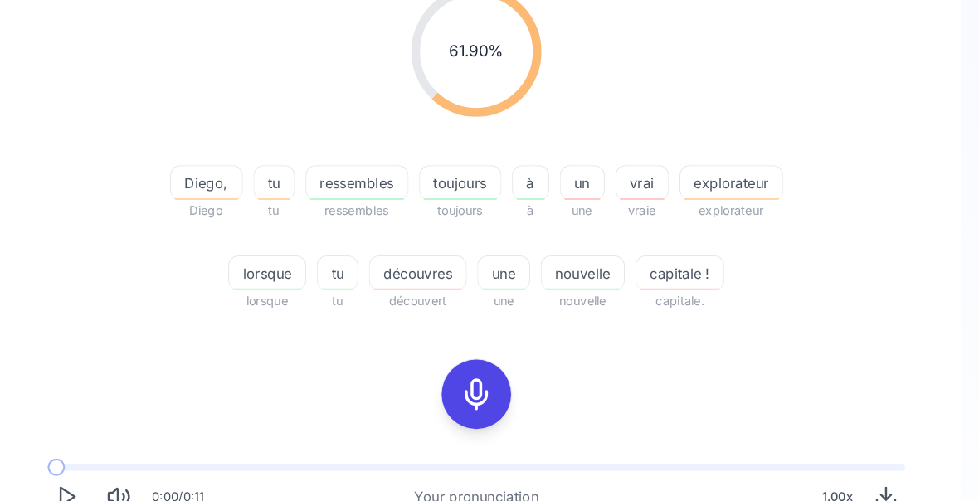
click at [405, 263] on span "découvres" at bounding box center [434, 261] width 92 height 20
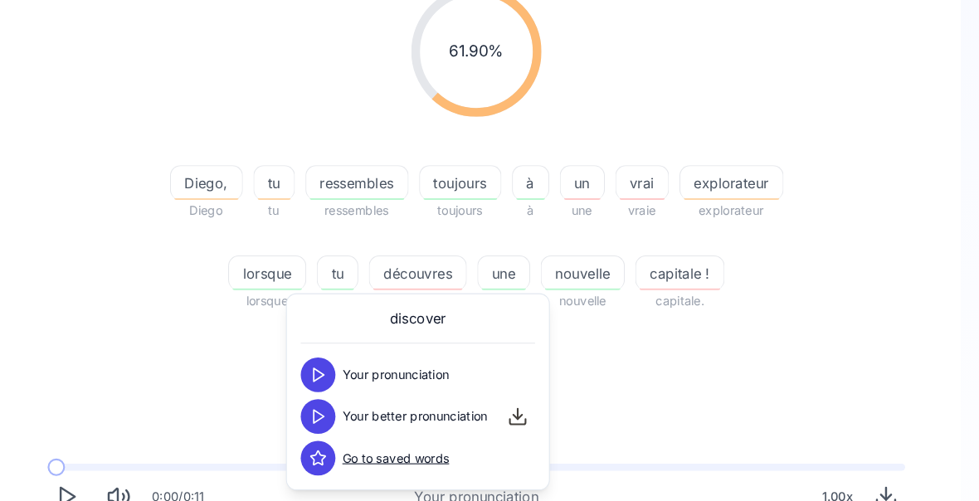
click at [330, 401] on icon at bounding box center [338, 398] width 17 height 17
click at [781, 345] on div "61.90 % 61.90 % [PERSON_NAME], [PERSON_NAME] tu tu ressembles ressembles toujou…" at bounding box center [489, 281] width 846 height 616
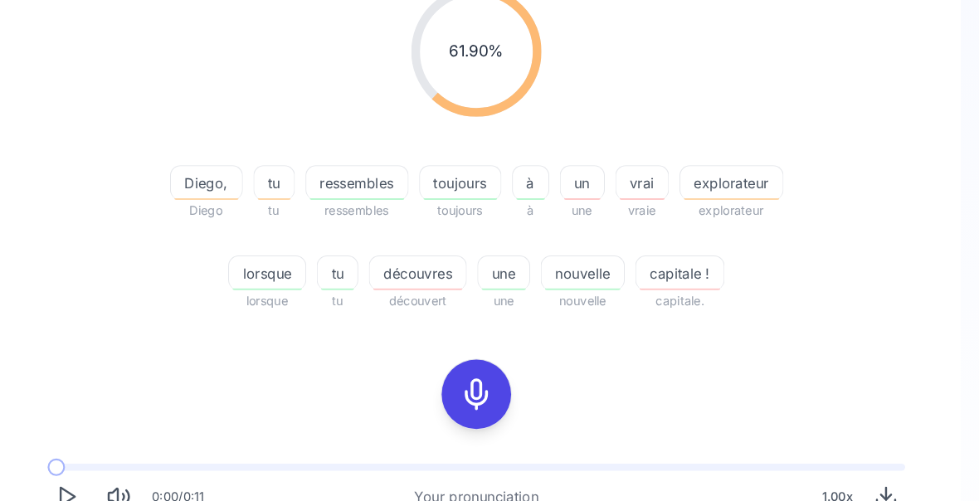
click at [713, 183] on span "explorateur" at bounding box center [734, 175] width 98 height 20
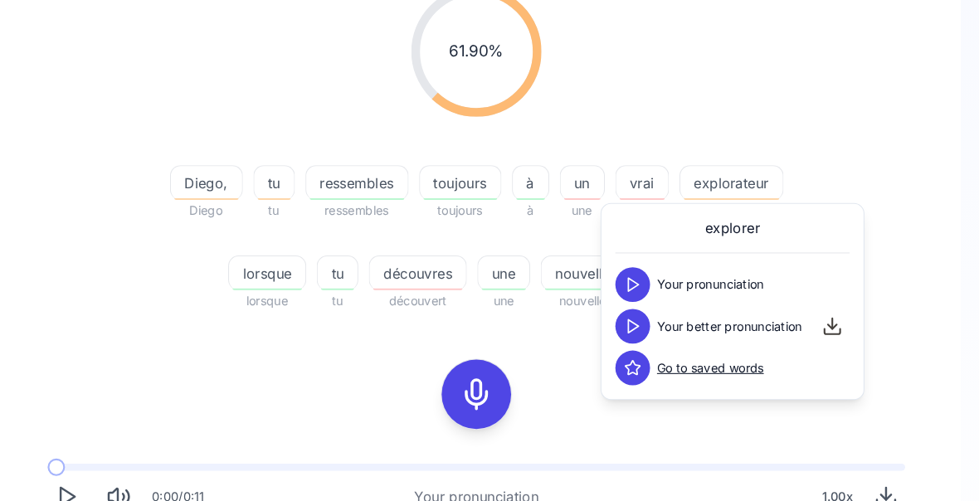
click at [635, 315] on polygon at bounding box center [640, 312] width 10 height 12
click at [877, 275] on div "61.90 % 61.90 % [PERSON_NAME], [PERSON_NAME] tu tu ressembles ressembles toujou…" at bounding box center [489, 141] width 846 height 337
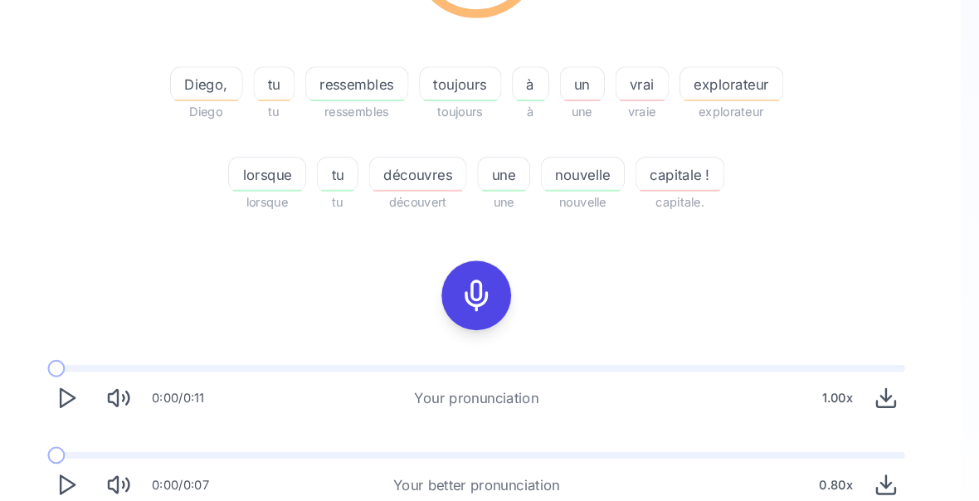
click at [86, 465] on icon "Play" at bounding box center [97, 462] width 23 height 23
click at [473, 285] on icon at bounding box center [489, 282] width 33 height 33
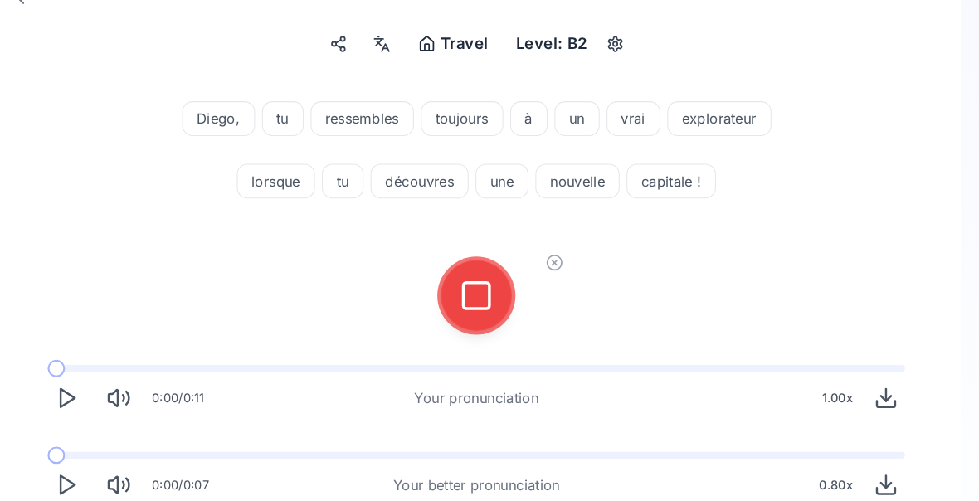
scroll to position [139, 0]
click at [473, 284] on icon at bounding box center [489, 282] width 33 height 33
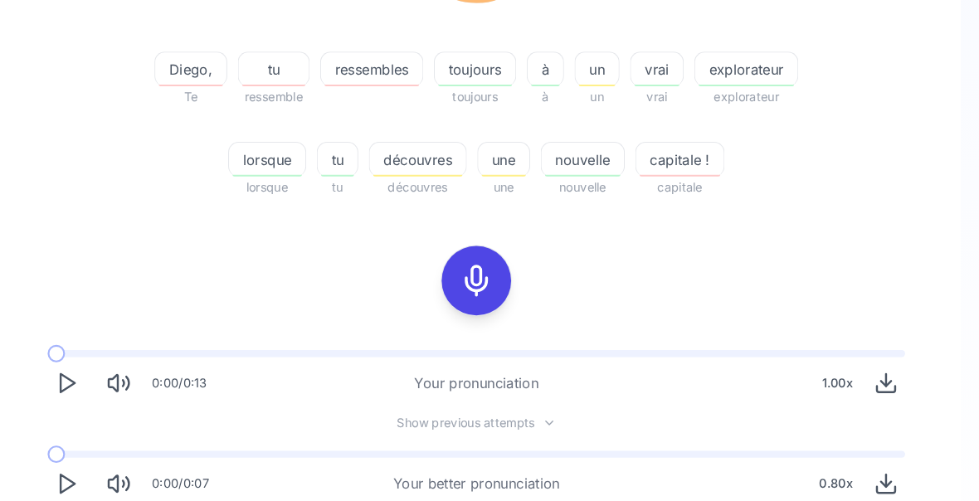
scroll to position [0, 0]
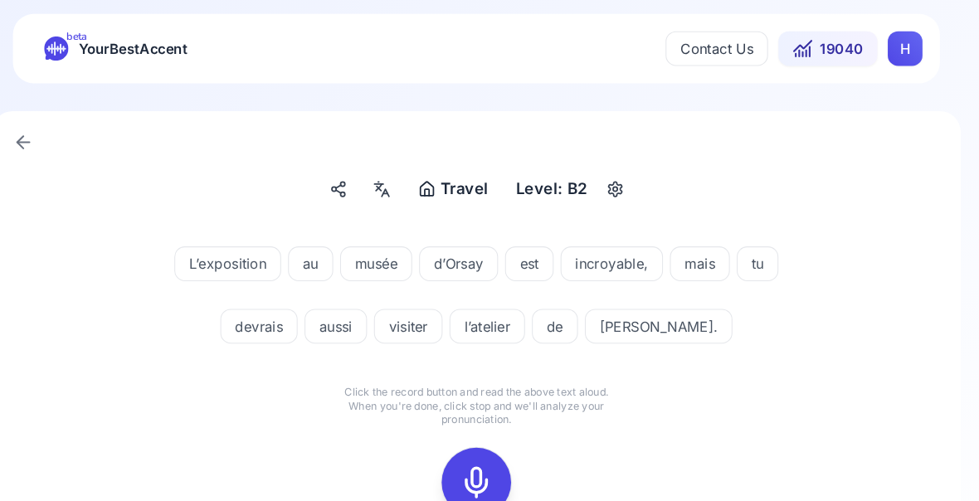
click at [473, 462] on icon at bounding box center [489, 461] width 33 height 33
click at [473, 460] on icon at bounding box center [489, 461] width 33 height 33
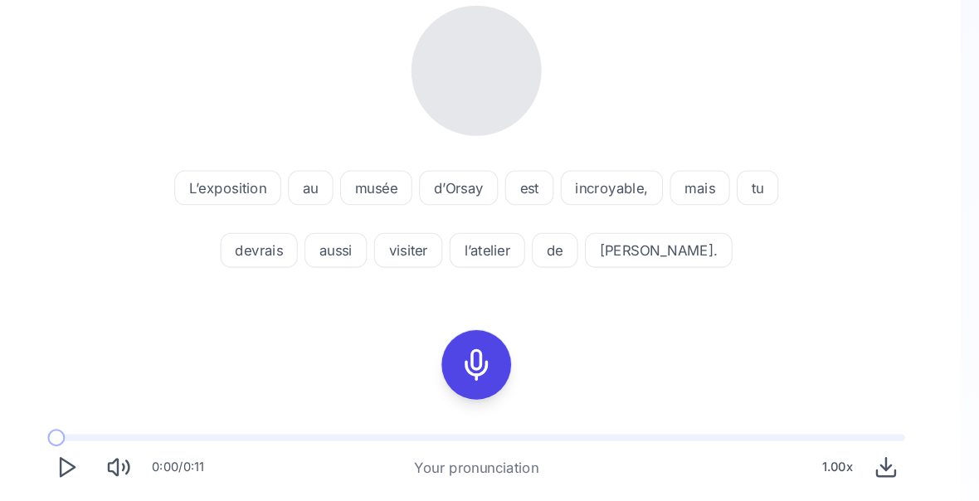
scroll to position [222, 0]
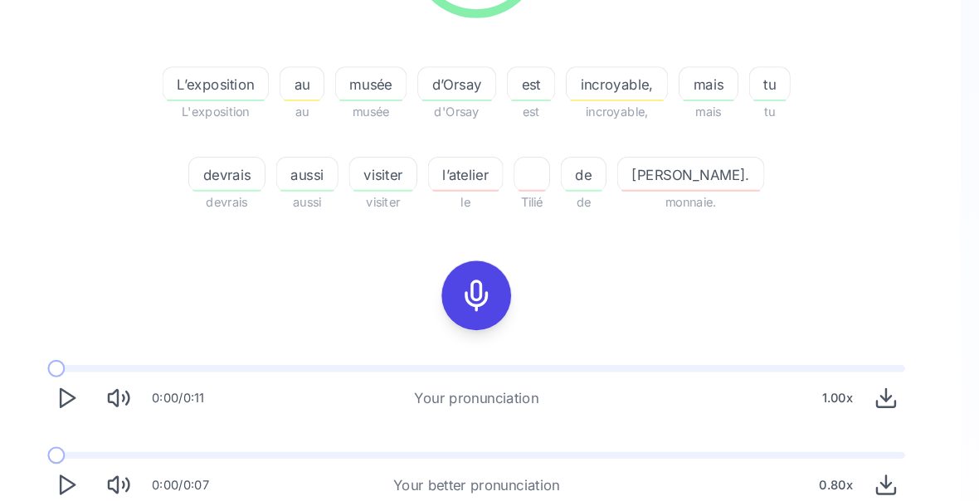
click at [86, 470] on icon "Play" at bounding box center [97, 462] width 23 height 23
click at [86, 466] on icon "Play" at bounding box center [97, 462] width 23 height 23
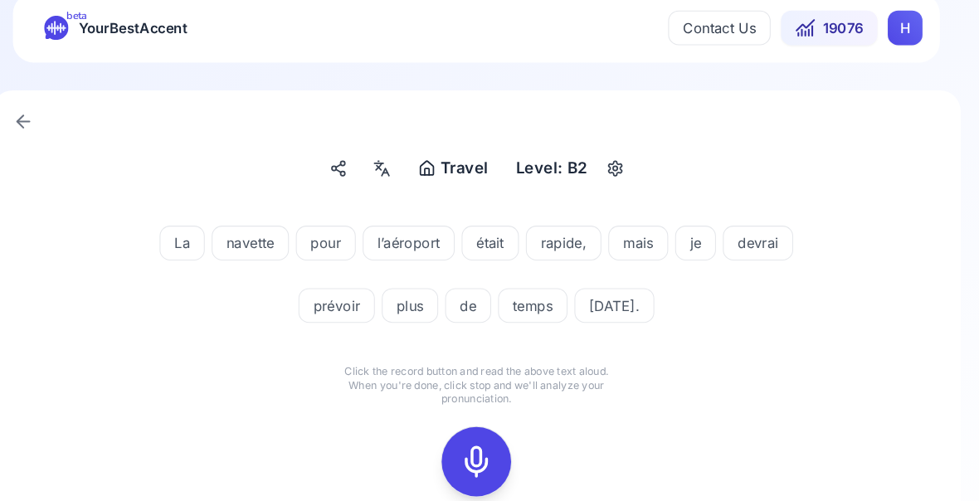
scroll to position [20, 0]
click at [473, 436] on icon at bounding box center [489, 441] width 33 height 33
click at [473, 449] on icon at bounding box center [489, 441] width 33 height 33
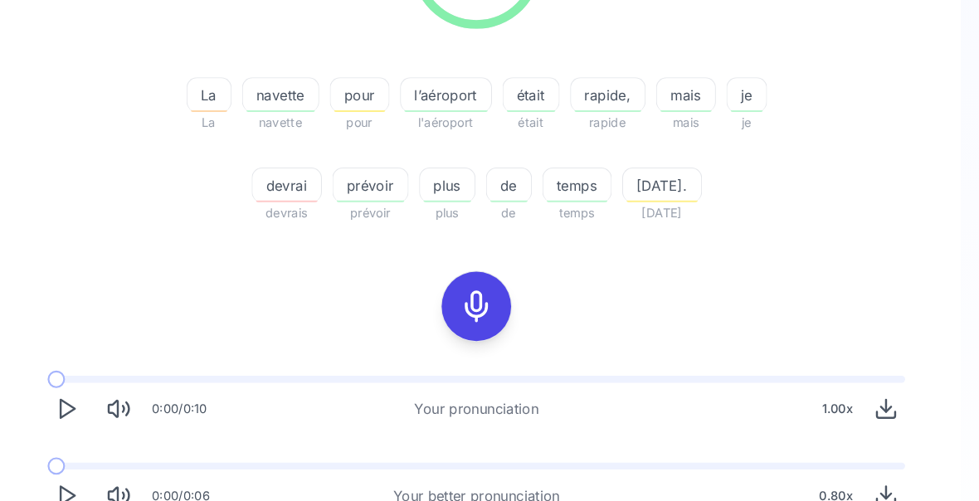
scroll to position [329, 0]
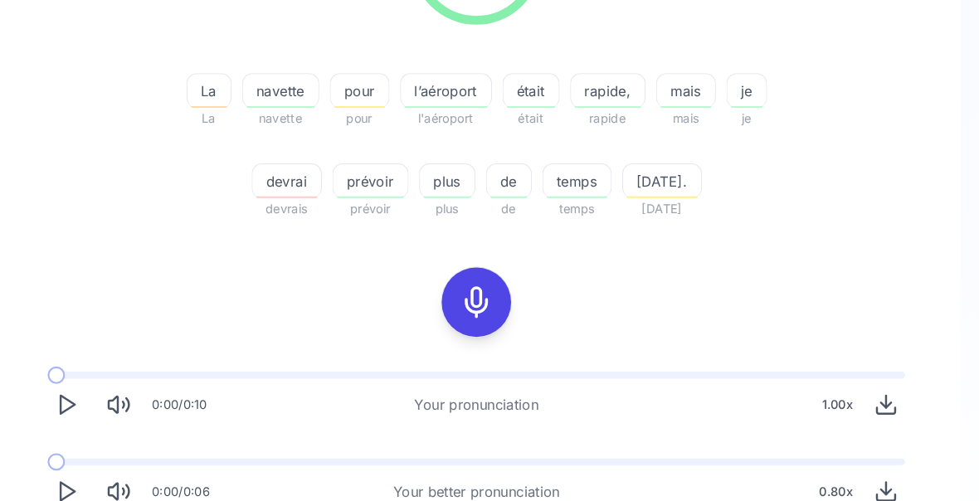
click at [86, 475] on icon "Play" at bounding box center [97, 470] width 23 height 23
click at [358, 172] on span "prévoir" at bounding box center [388, 174] width 71 height 20
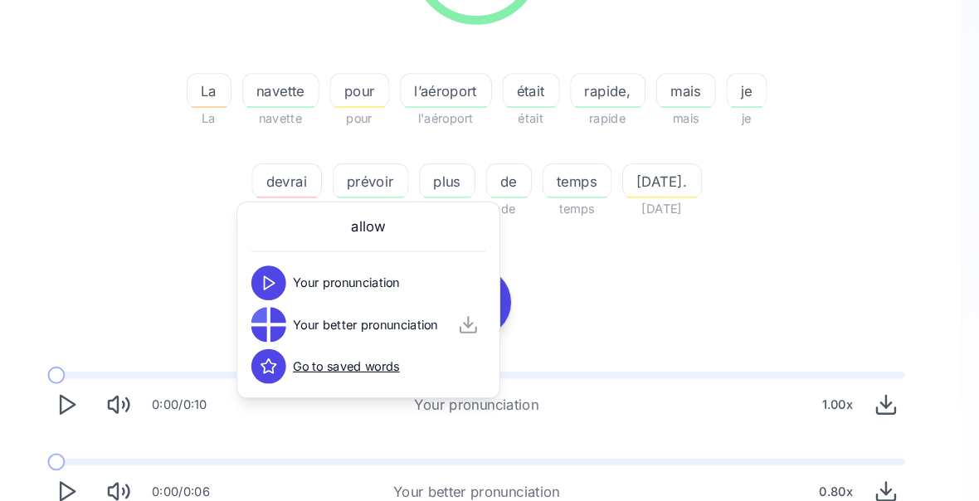
click at [799, 260] on div "83.33 % 83.33 % La La navette navette pour pour l’aéroport l'aéroport était éta…" at bounding box center [489, 194] width 846 height 616
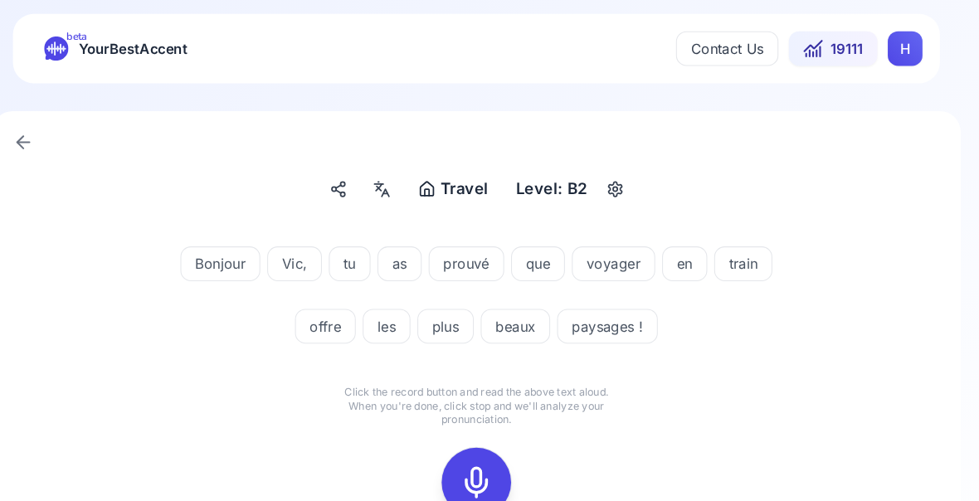
click at [473, 459] on icon at bounding box center [489, 461] width 33 height 33
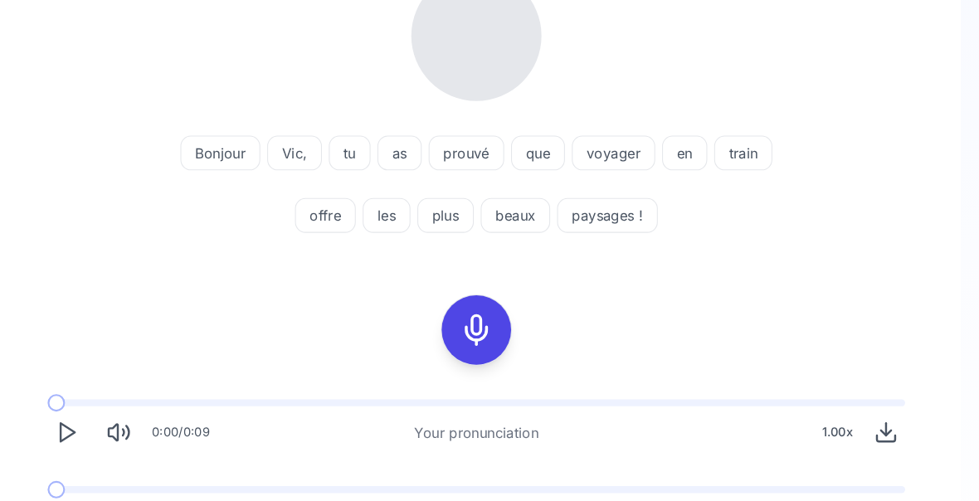
scroll to position [256, 0]
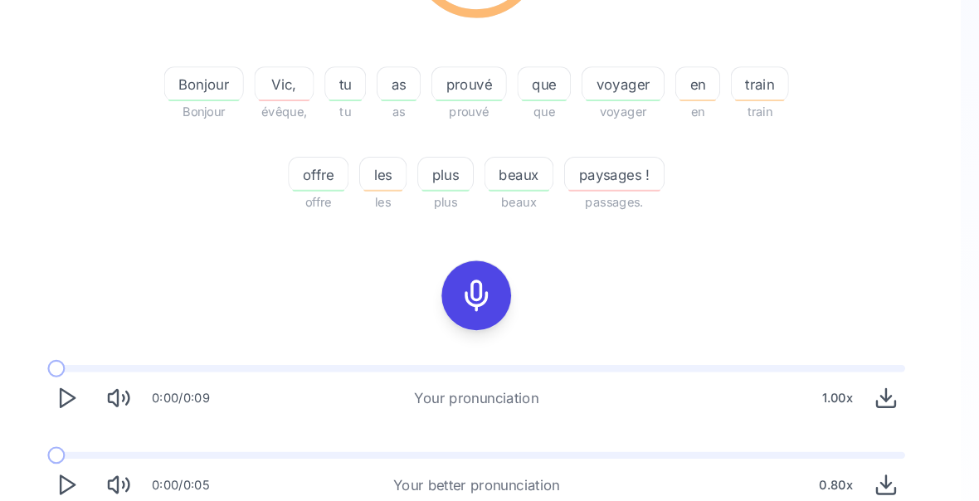
scroll to position [218, 0]
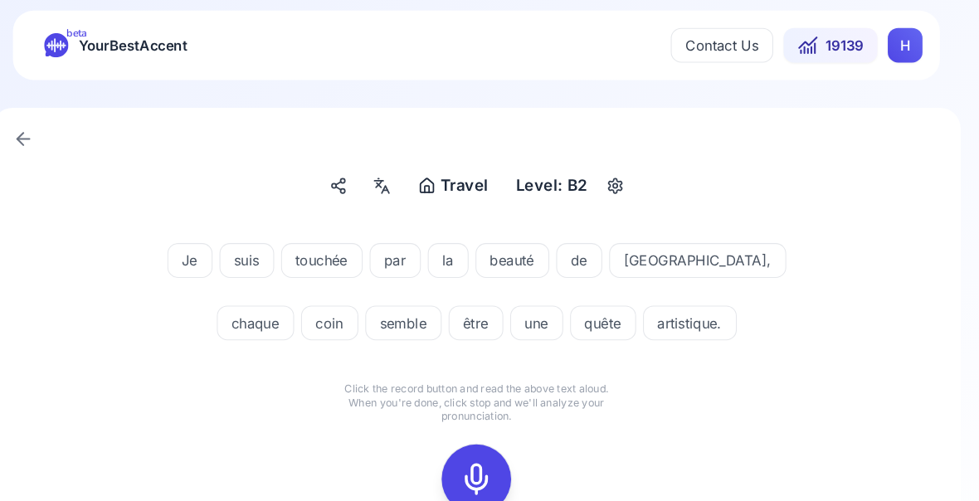
scroll to position [3, 0]
click at [473, 456] on icon at bounding box center [489, 457] width 33 height 33
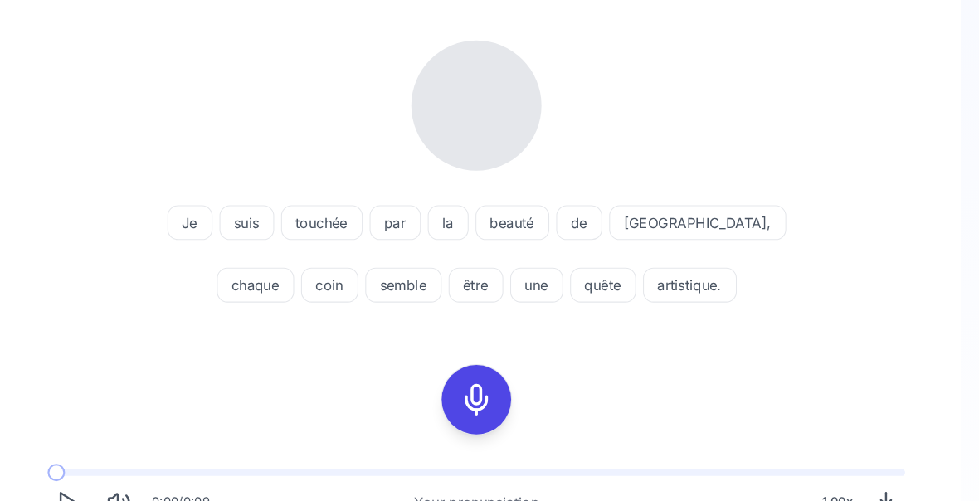
scroll to position [96, 0]
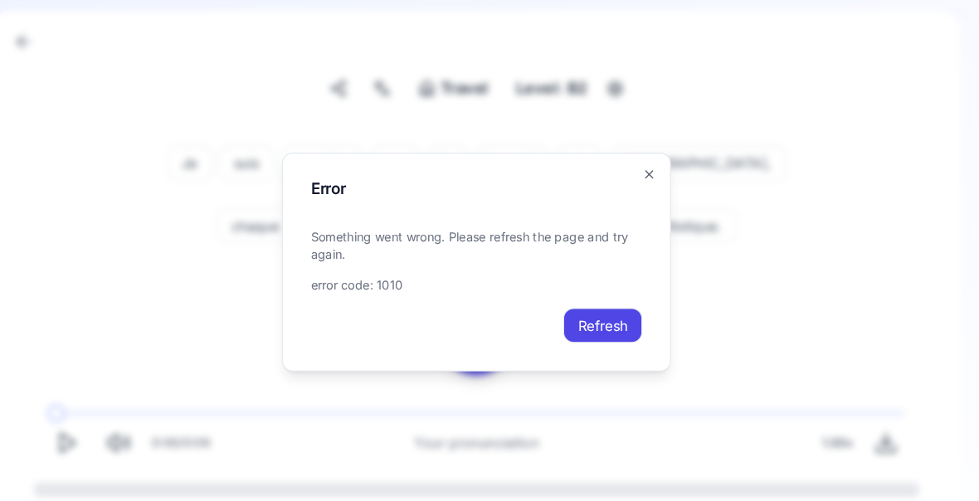
click at [581, 328] on button "Refresh" at bounding box center [611, 311] width 76 height 33
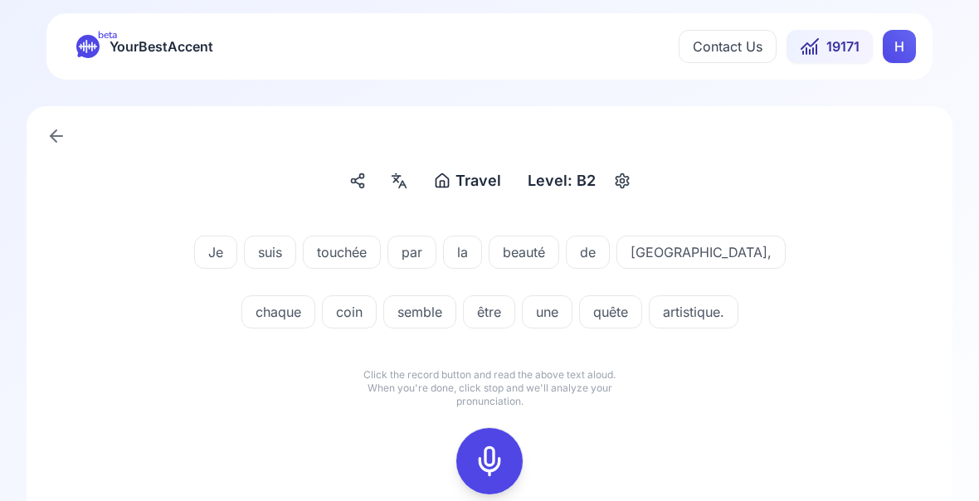
click at [495, 462] on icon at bounding box center [489, 461] width 33 height 33
click at [495, 459] on icon at bounding box center [489, 461] width 33 height 33
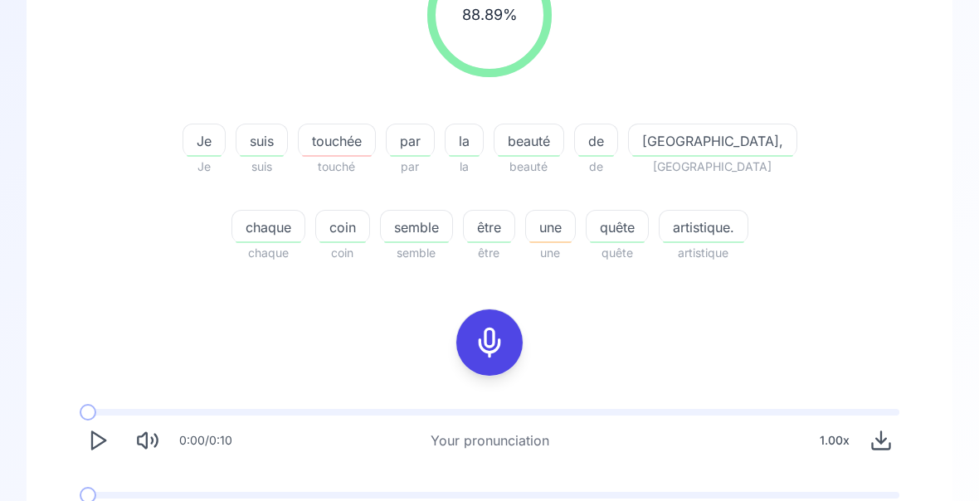
scroll to position [298, 0]
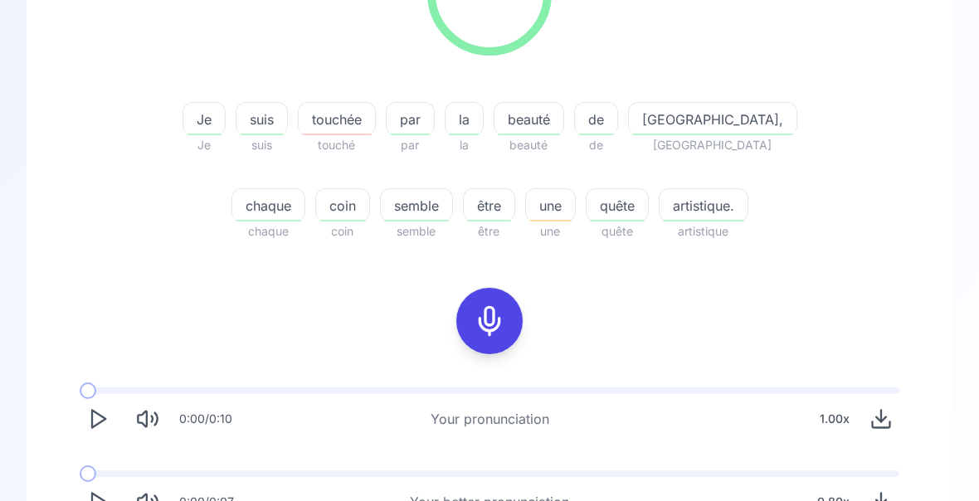
click at [100, 500] on polygon "Play" at bounding box center [98, 502] width 13 height 17
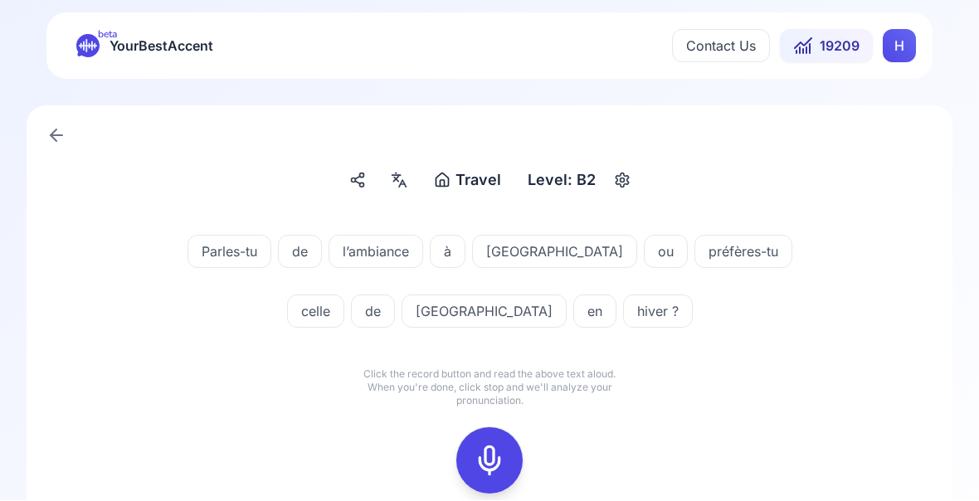
click at [493, 463] on icon at bounding box center [489, 461] width 33 height 33
click at [494, 460] on icon at bounding box center [489, 461] width 33 height 33
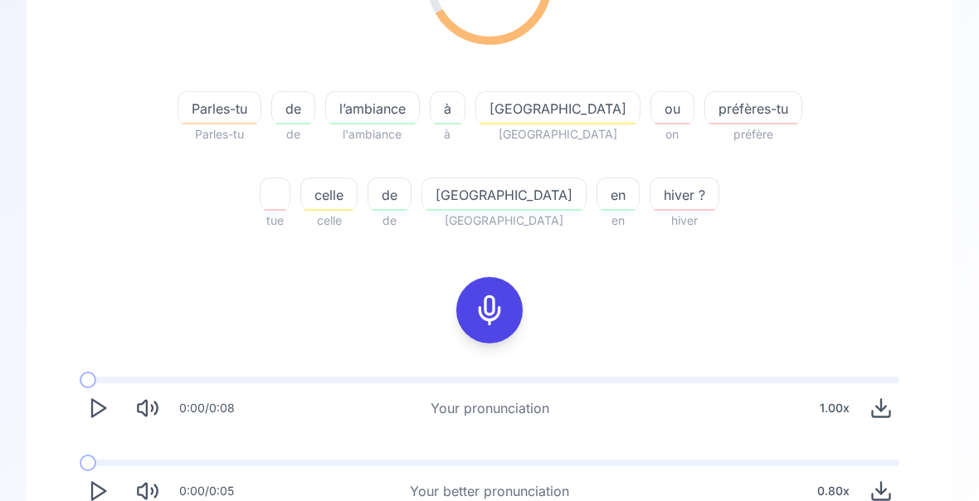
scroll to position [309, 0]
click at [100, 489] on icon "Play" at bounding box center [97, 491] width 23 height 23
click at [490, 310] on icon at bounding box center [489, 310] width 33 height 33
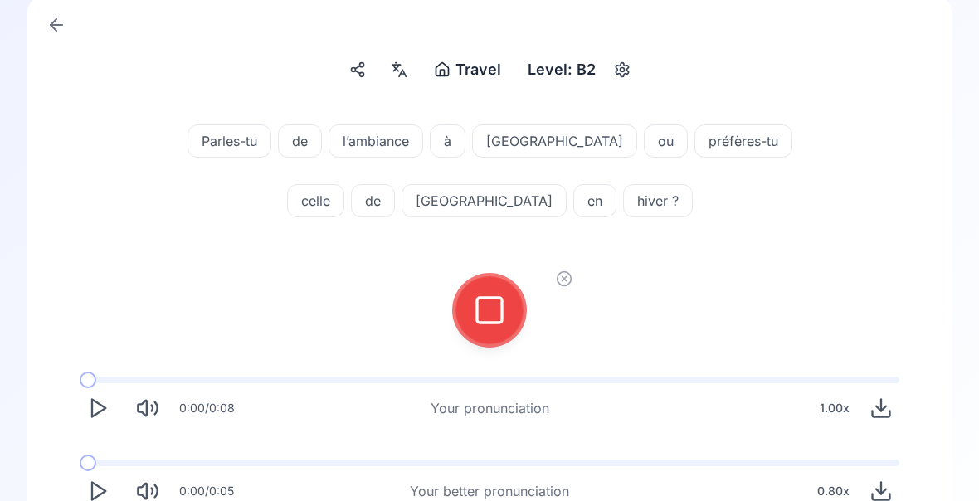
click at [491, 305] on icon at bounding box center [489, 310] width 33 height 33
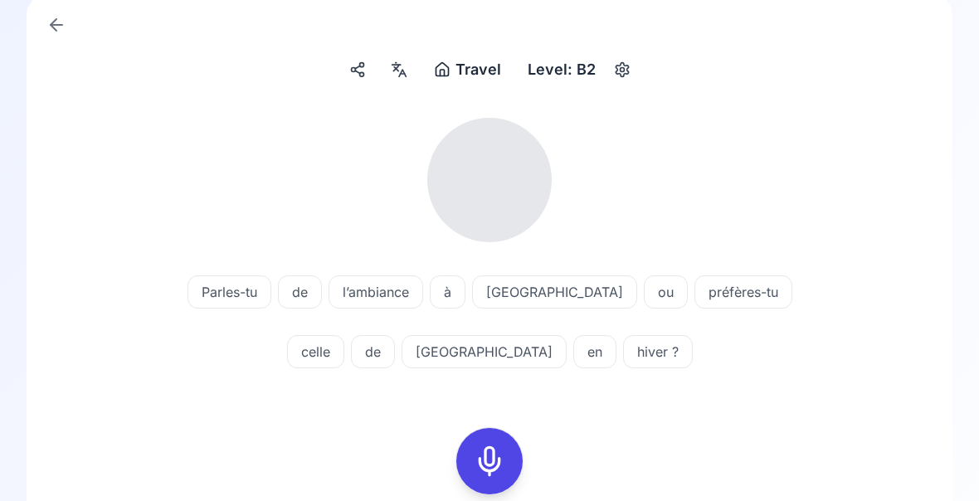
click at [835, 428] on div "Parles-tu de l’ambiance à Rome ou préfères-tu celle de Paris en hiver ? 0:00 / …" at bounding box center [489, 396] width 846 height 582
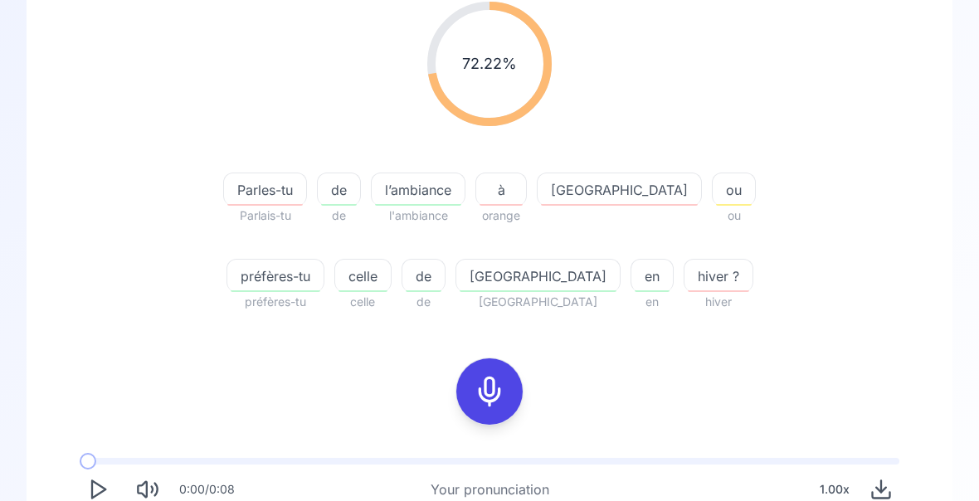
scroll to position [322, 0]
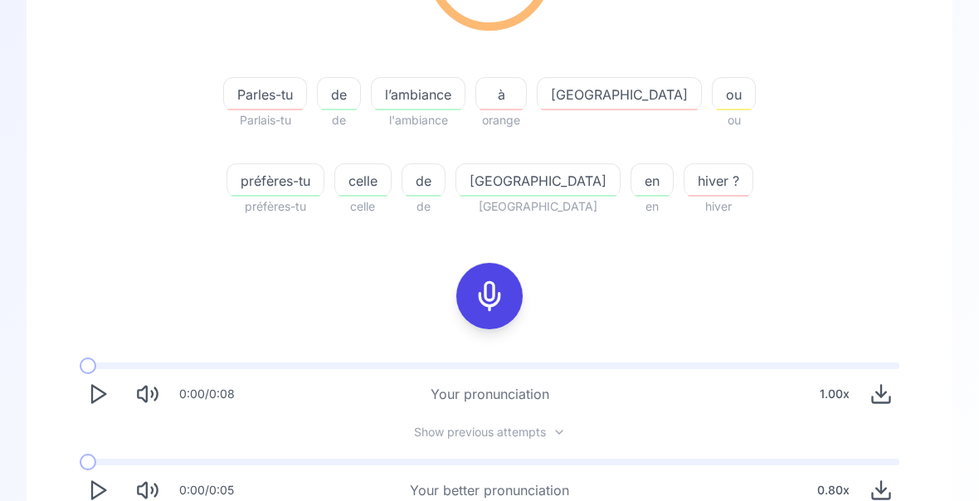
click at [109, 492] on icon "Play" at bounding box center [97, 491] width 23 height 23
click at [391, 172] on span "celle" at bounding box center [363, 182] width 56 height 20
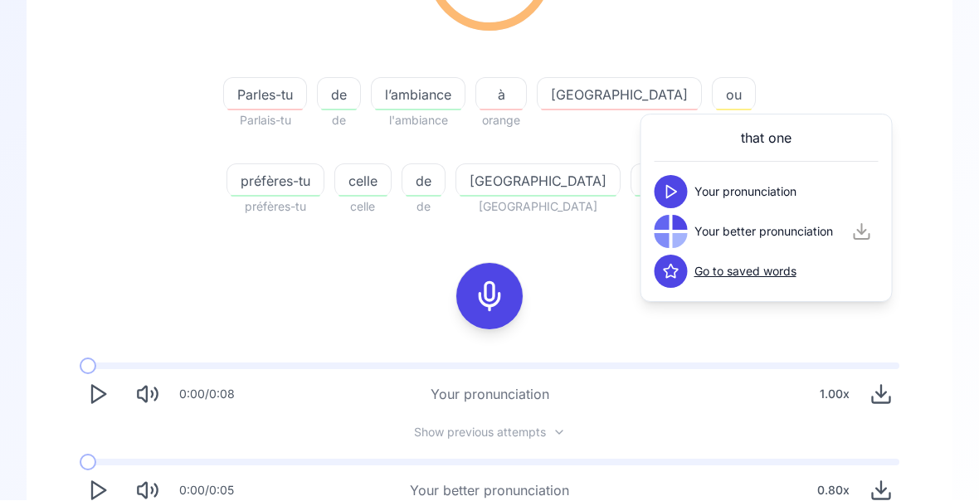
click at [875, 64] on div "72.22 % 72.22 % Parles-tu Parlais-tu de de l’ambiance l'ambiance à orange Rome …" at bounding box center [489, 62] width 846 height 337
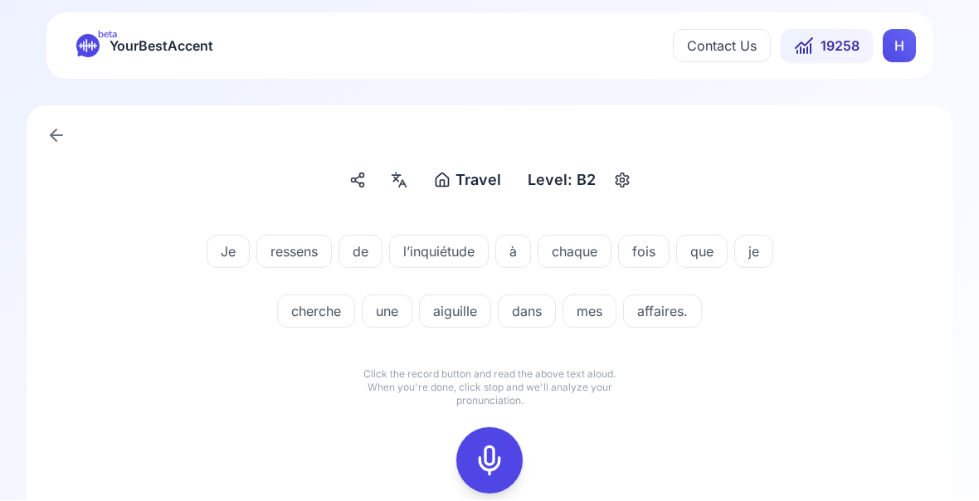
click at [495, 463] on icon at bounding box center [489, 461] width 33 height 33
click at [491, 466] on icon at bounding box center [489, 461] width 33 height 33
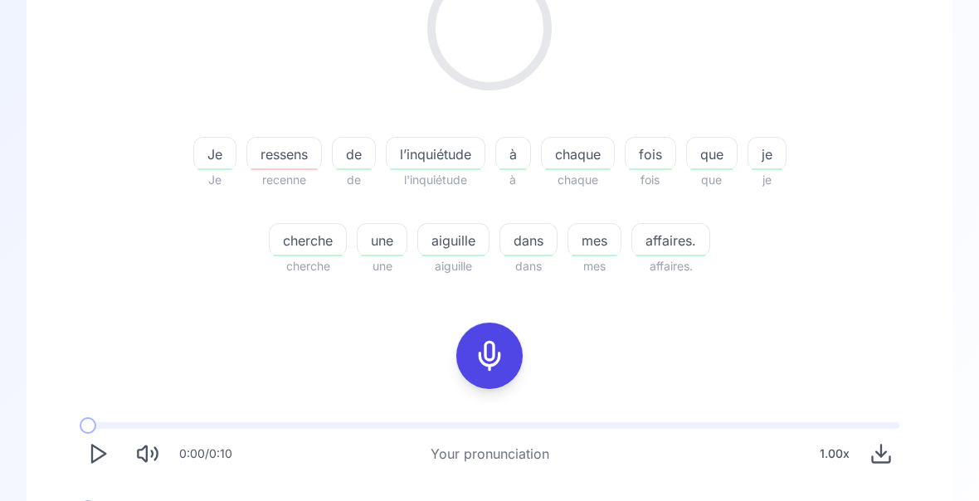
scroll to position [263, 0]
click at [286, 167] on div "ressens" at bounding box center [284, 153] width 76 height 33
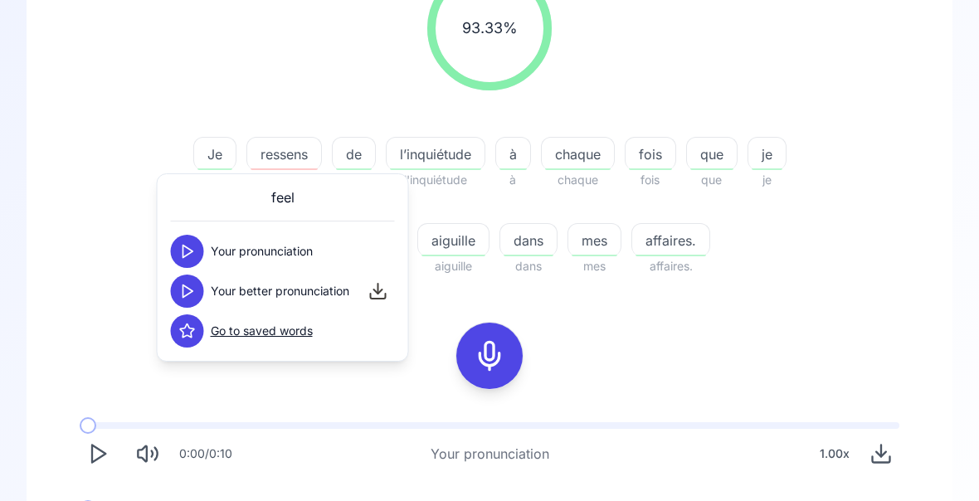
click at [188, 295] on polygon at bounding box center [188, 291] width 10 height 12
click at [884, 303] on div "93.33 % 93.33 % Je Je ressens recenne de de l’inquiétude l'inquiétude à à chaqu…" at bounding box center [489, 261] width 846 height 616
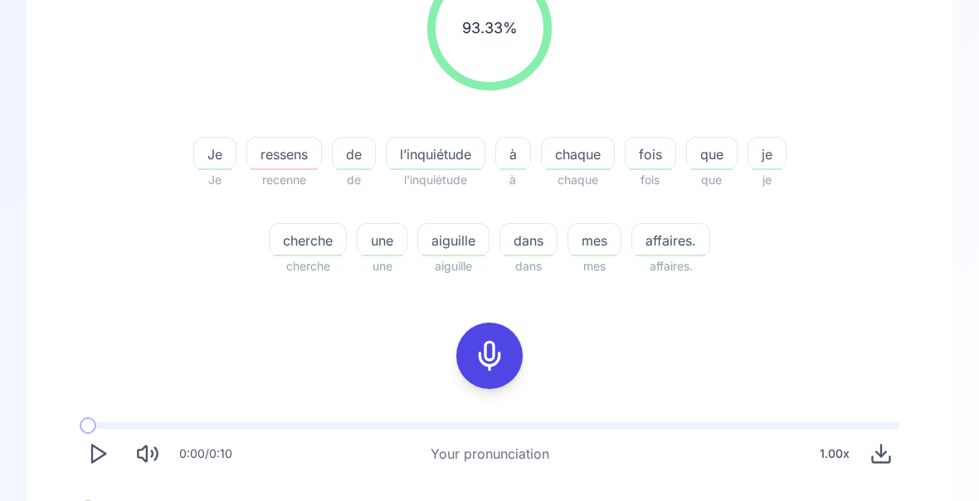
click at [448, 164] on div "l’inquiétude" at bounding box center [436, 153] width 100 height 33
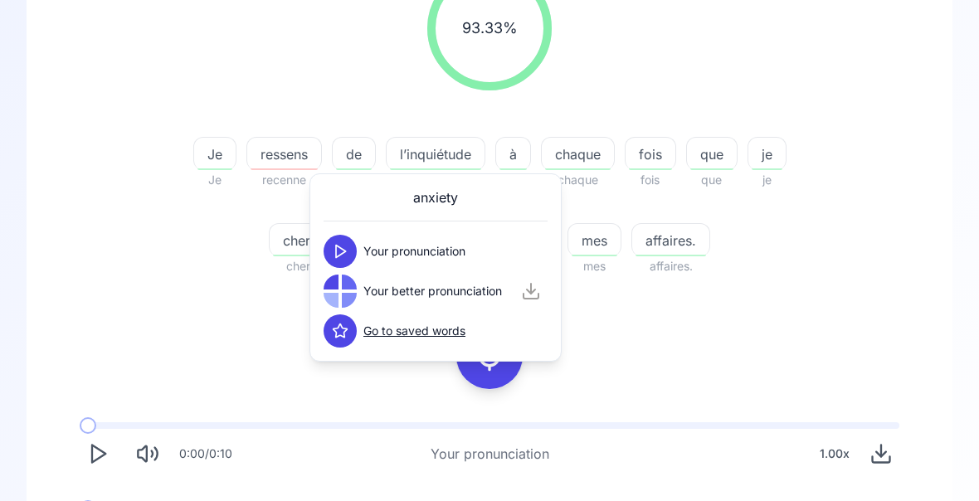
click at [343, 295] on div at bounding box center [349, 300] width 15 height 15
click at [341, 296] on icon at bounding box center [340, 291] width 17 height 17
click at [865, 314] on div "93.33 % 93.33 % Je Je ressens recenne de de l’inquiétude l'inquiétude à à chaqu…" at bounding box center [489, 261] width 846 height 616
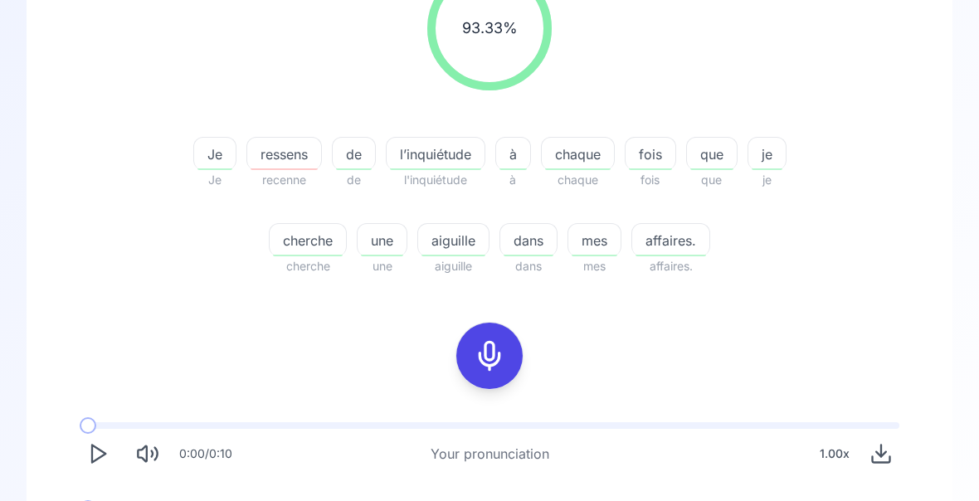
click at [436, 160] on span "l’inquiétude" at bounding box center [436, 154] width 98 height 20
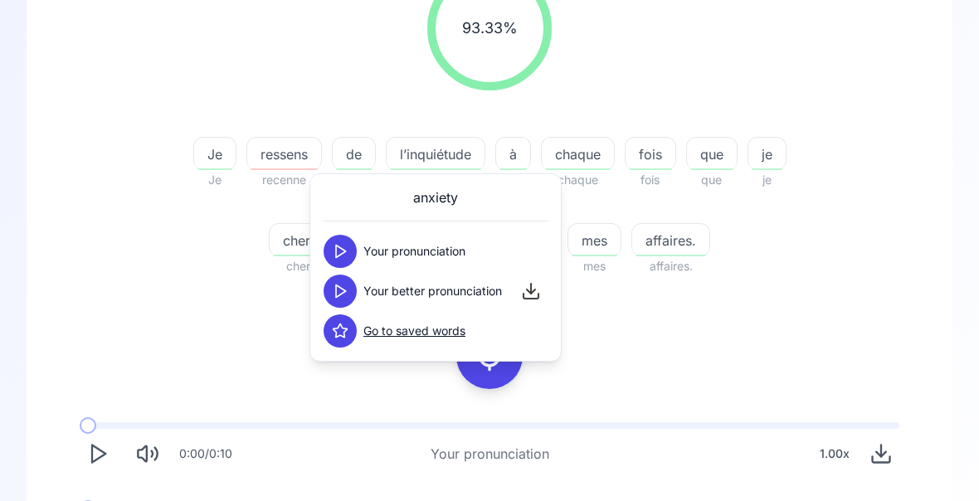
click at [890, 300] on div "93.33 % 93.33 % Je Je ressens recenne de de l’inquiétude l'inquiétude à à chaqu…" at bounding box center [489, 261] width 846 height 616
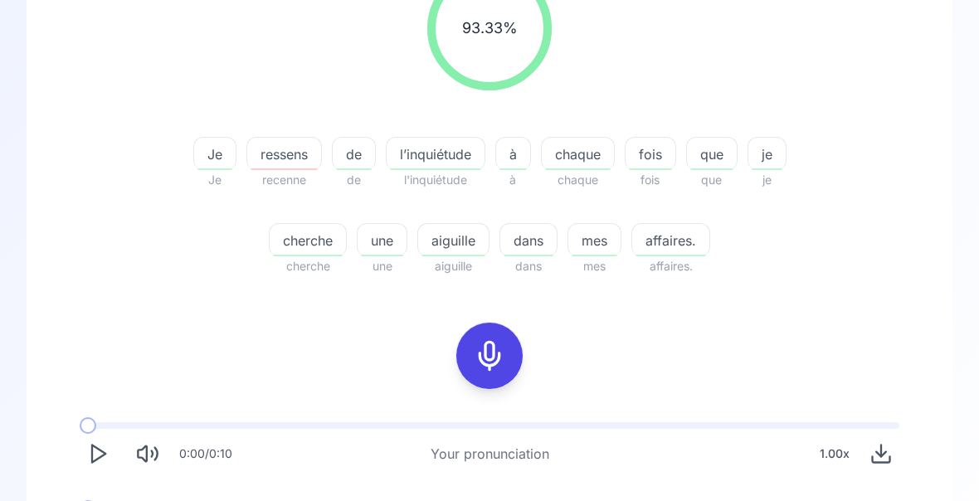
click at [452, 246] on span "aiguille" at bounding box center [453, 241] width 71 height 20
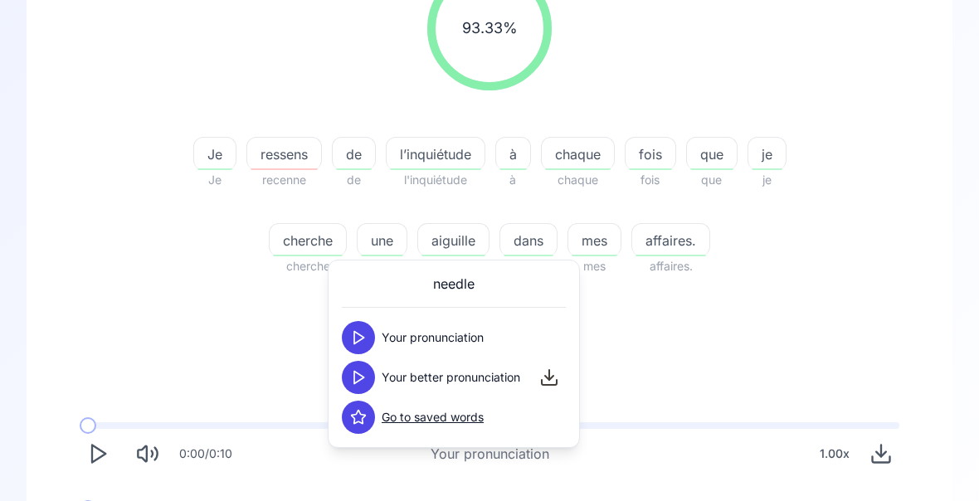
click at [361, 377] on icon at bounding box center [358, 377] width 17 height 17
click at [881, 330] on div "93.33 % 93.33 % Je Je ressens recenne de de l’inquiétude l'inquiétude à à chaqu…" at bounding box center [489, 261] width 846 height 616
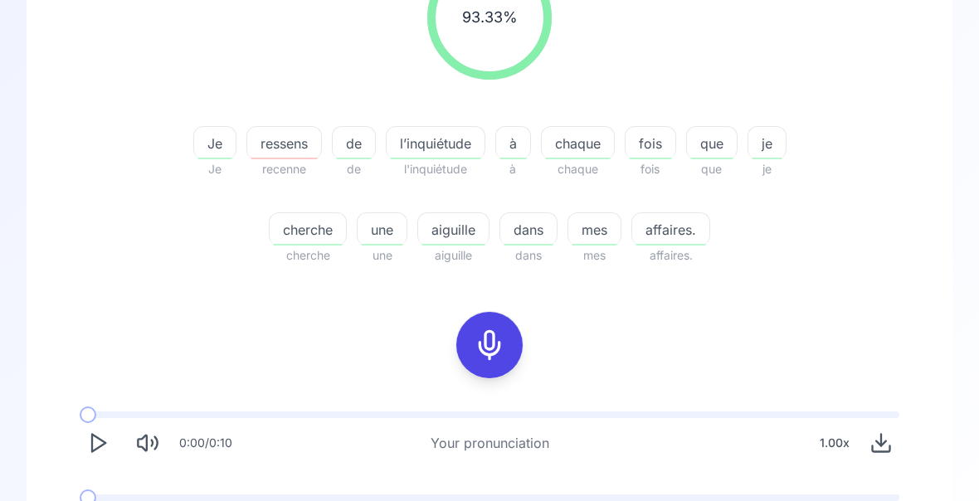
scroll to position [309, 0]
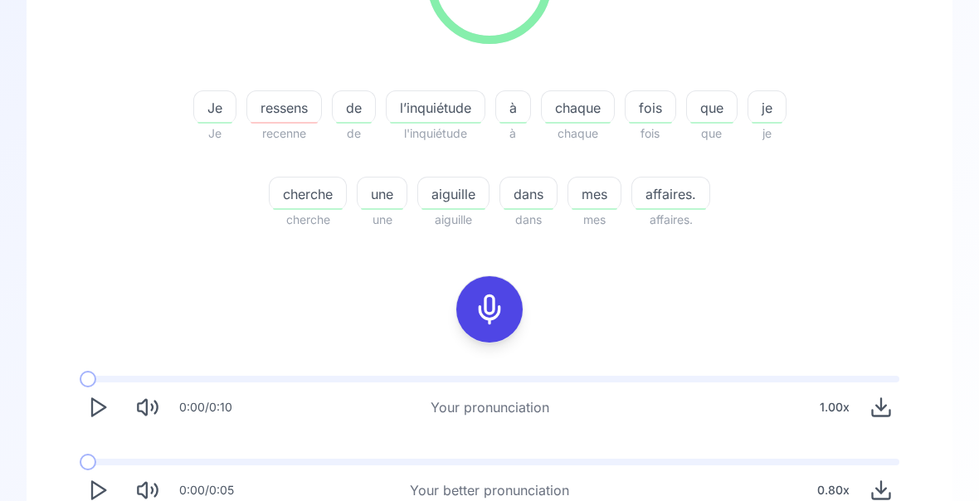
click at [100, 494] on polygon "Play" at bounding box center [98, 491] width 13 height 17
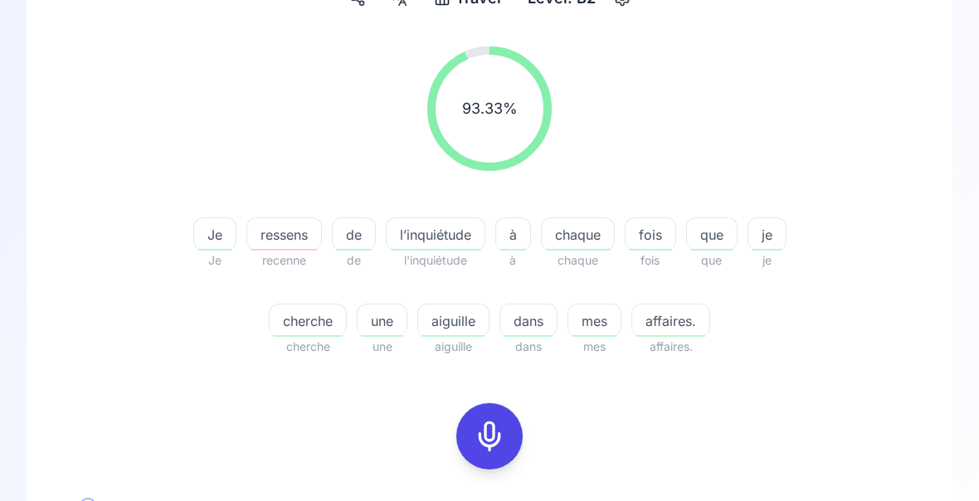
scroll to position [0, 0]
